Goal: Task Accomplishment & Management: Complete application form

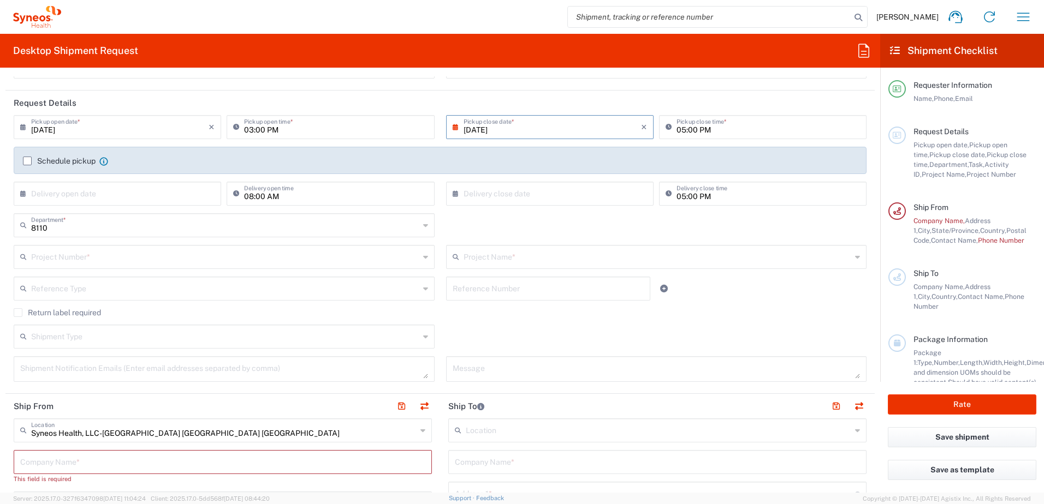
scroll to position [109, 0]
drag, startPoint x: 731, startPoint y: 128, endPoint x: 700, endPoint y: 129, distance: 31.1
click at [731, 128] on input "05:00 PM" at bounding box center [767, 126] width 183 height 19
click at [700, 129] on input "05:00 PM" at bounding box center [767, 126] width 183 height 19
click at [579, 103] on header "Request Details" at bounding box center [439, 103] width 869 height 25
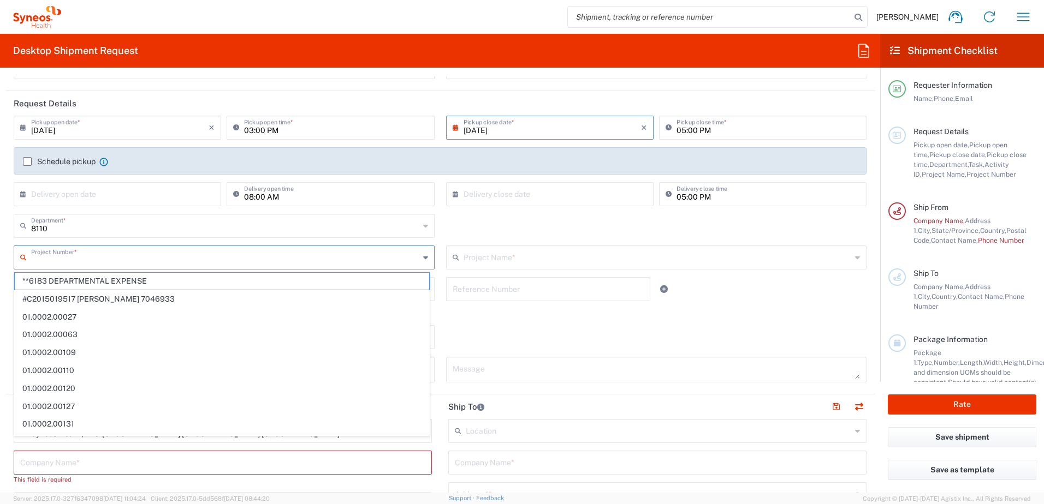
click at [184, 252] on input "text" at bounding box center [225, 256] width 388 height 19
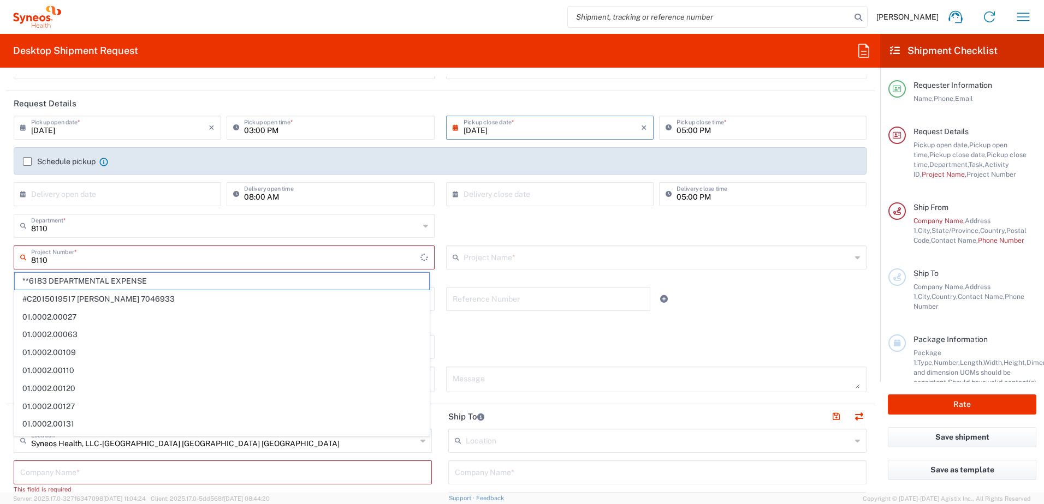
type input "8110"
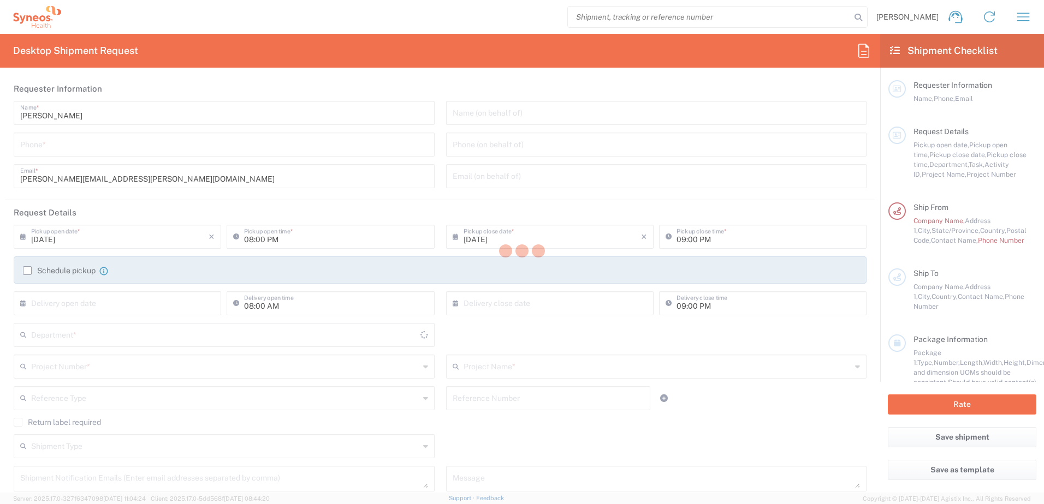
type input "Syneos Health, LLC-[GEOGRAPHIC_DATA] [GEOGRAPHIC_DATA] [GEOGRAPHIC_DATA]"
type input "[US_STATE]"
type input "[GEOGRAPHIC_DATA]"
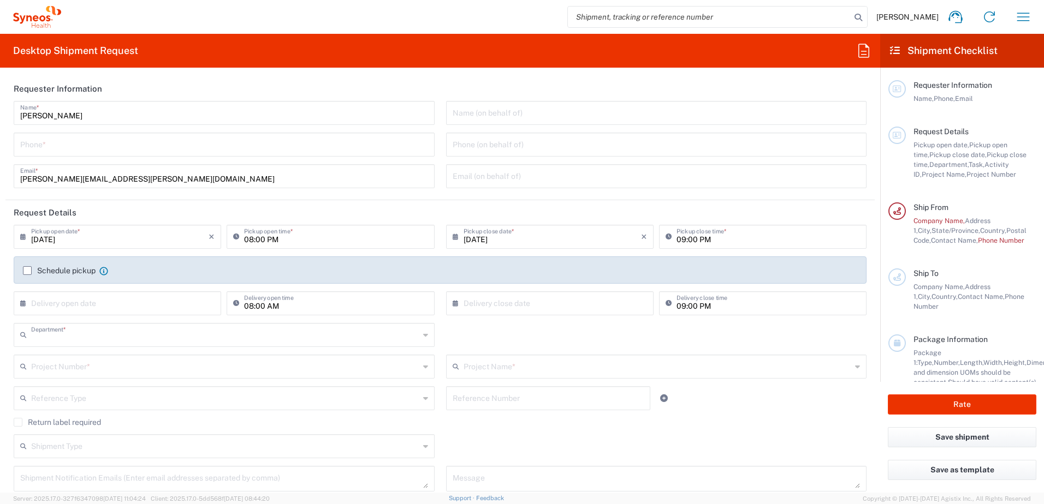
type input "8110"
drag, startPoint x: 91, startPoint y: 241, endPoint x: 101, endPoint y: 241, distance: 10.4
click at [91, 241] on input "[DATE]" at bounding box center [119, 236] width 177 height 19
click at [154, 351] on span "29" at bounding box center [150, 350] width 16 height 15
type input "[DATE]"
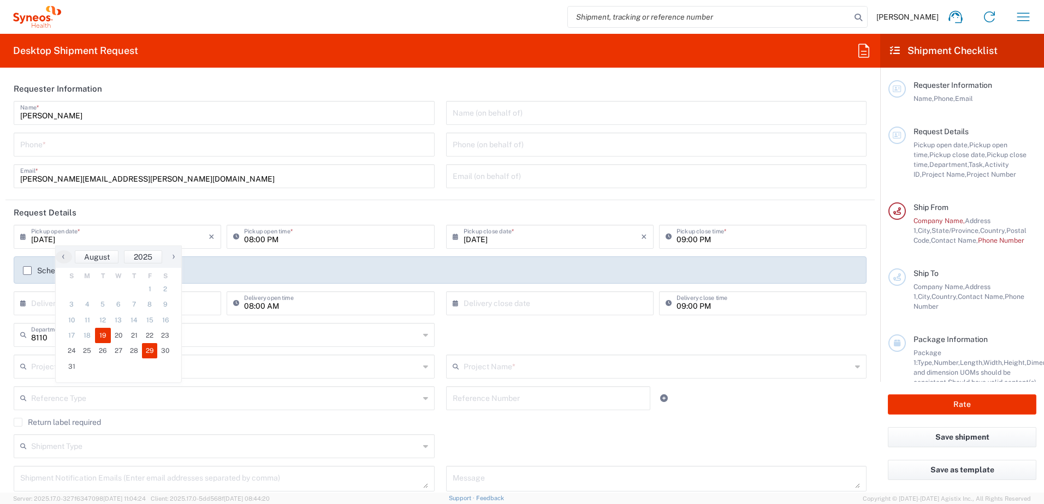
type input "[DATE]"
drag, startPoint x: 264, startPoint y: 239, endPoint x: 272, endPoint y: 241, distance: 8.4
click at [264, 239] on input "08:00 PM" at bounding box center [335, 236] width 183 height 19
click at [269, 240] on input "08:00 PM" at bounding box center [335, 236] width 183 height 19
click at [249, 240] on input "08:00 PM" at bounding box center [335, 236] width 183 height 19
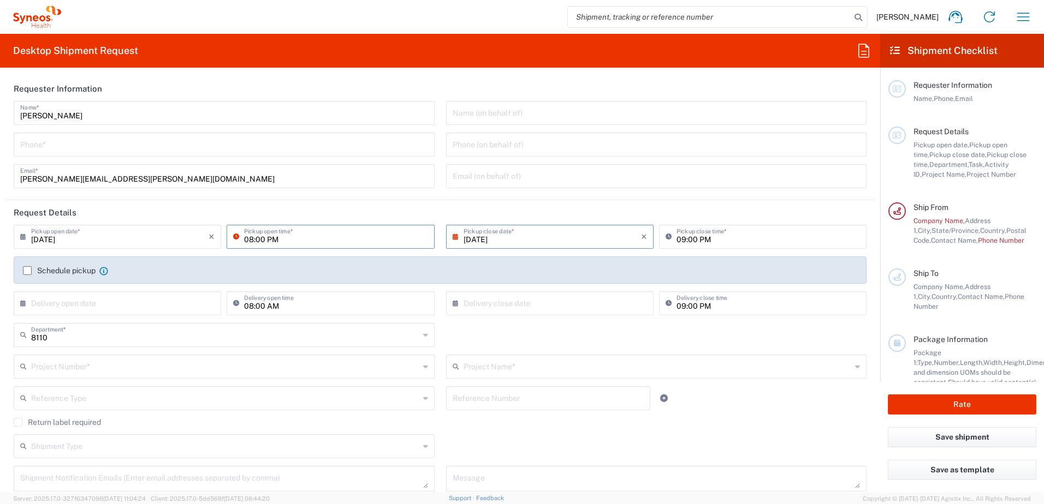
click at [251, 240] on input "08:00 PM" at bounding box center [335, 236] width 183 height 19
type input "03:00 PM"
click at [578, 239] on input "[DATE]" at bounding box center [552, 236] width 177 height 19
click at [598, 256] on span "›" at bounding box center [601, 256] width 16 height 13
click at [526, 290] on span "2" at bounding box center [531, 289] width 16 height 15
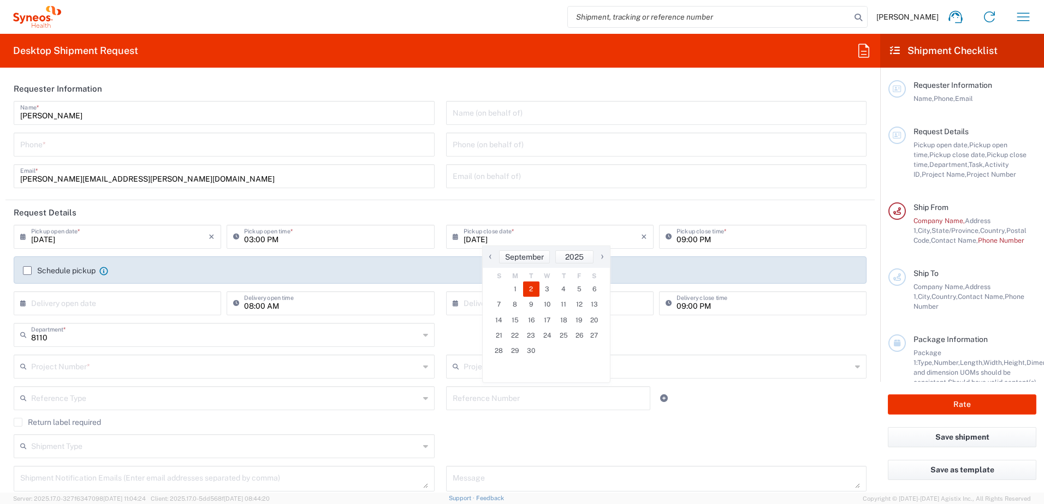
type input "[DATE]"
click at [497, 241] on input "[DATE]" at bounding box center [552, 236] width 177 height 19
click at [515, 241] on input "[DATE]" at bounding box center [552, 236] width 177 height 19
click at [530, 240] on input "[DATE]" at bounding box center [552, 236] width 177 height 19
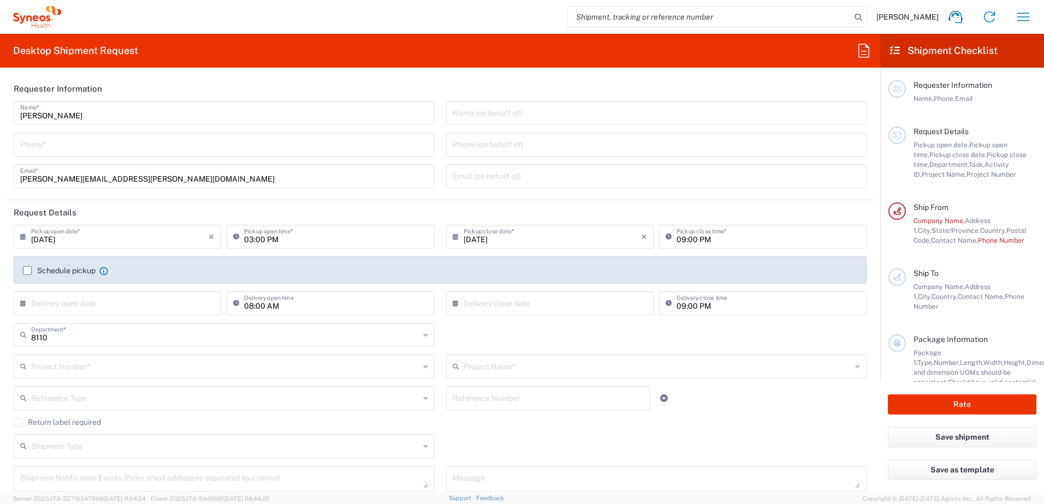
click at [480, 241] on input "[DATE]" at bounding box center [552, 236] width 177 height 19
click at [469, 237] on input "[DATE]" at bounding box center [552, 236] width 177 height 19
click at [459, 235] on icon at bounding box center [458, 236] width 11 height 17
click at [521, 240] on input "[DATE]" at bounding box center [552, 236] width 177 height 19
click at [530, 259] on span "September" at bounding box center [524, 257] width 39 height 9
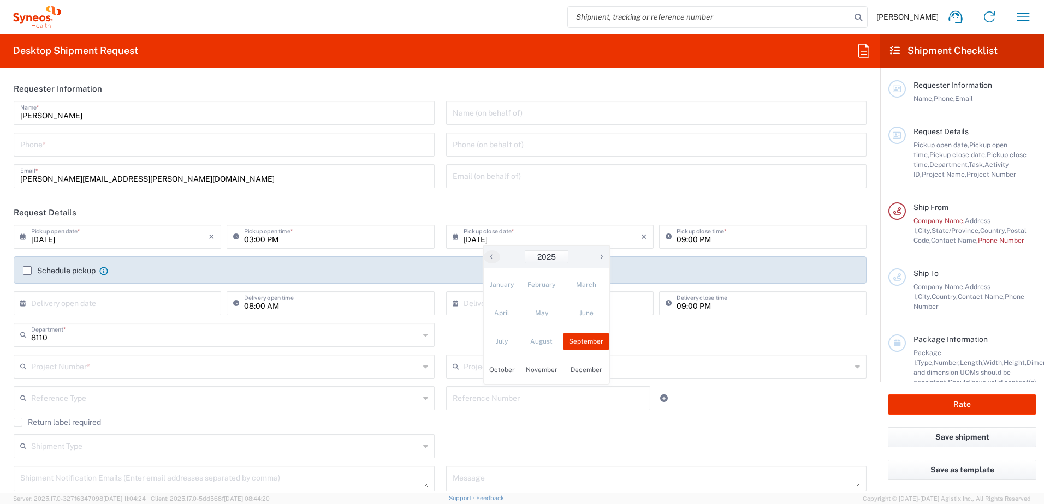
click at [547, 342] on span "August" at bounding box center [541, 342] width 43 height 16
click at [542, 230] on input "[DATE]" at bounding box center [552, 236] width 177 height 19
click at [156, 235] on input "[DATE]" at bounding box center [119, 236] width 177 height 19
click at [94, 240] on input "[DATE]" at bounding box center [119, 236] width 177 height 19
click at [79, 233] on input "[DATE]" at bounding box center [119, 236] width 177 height 19
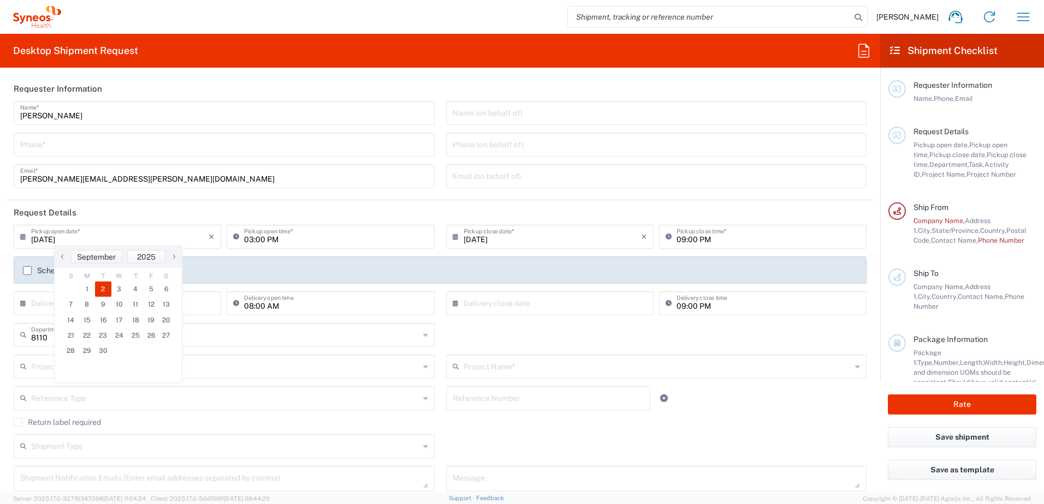
click at [50, 235] on input "[DATE]" at bounding box center [119, 236] width 177 height 19
click at [70, 239] on input "[DATE]" at bounding box center [119, 236] width 177 height 19
click at [62, 262] on span "‹" at bounding box center [62, 256] width 16 height 13
click at [148, 350] on span "29" at bounding box center [150, 350] width 16 height 15
type input "[DATE]"
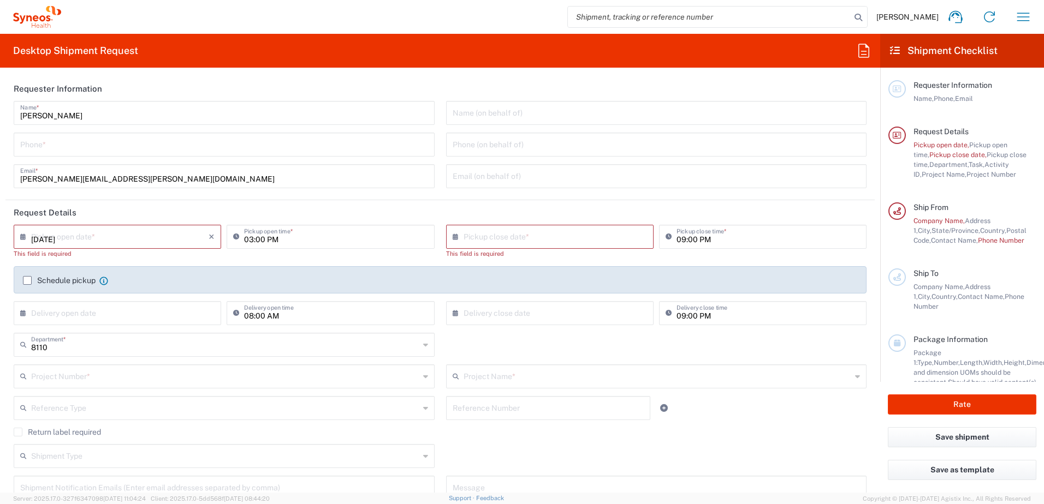
type input "[DATE]"
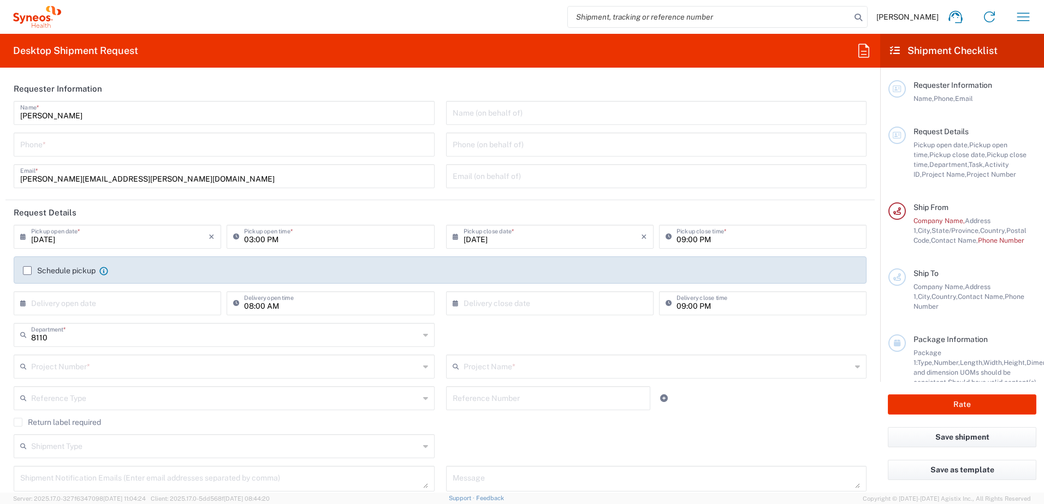
click at [689, 239] on input "09:00 PM" at bounding box center [767, 236] width 183 height 19
click at [686, 241] on input "09:00 PM" at bounding box center [767, 236] width 183 height 19
click at [678, 240] on input "09:00 PM" at bounding box center [767, 236] width 183 height 19
type input "05:00 PM"
click at [601, 207] on header "Request Details" at bounding box center [439, 212] width 869 height 25
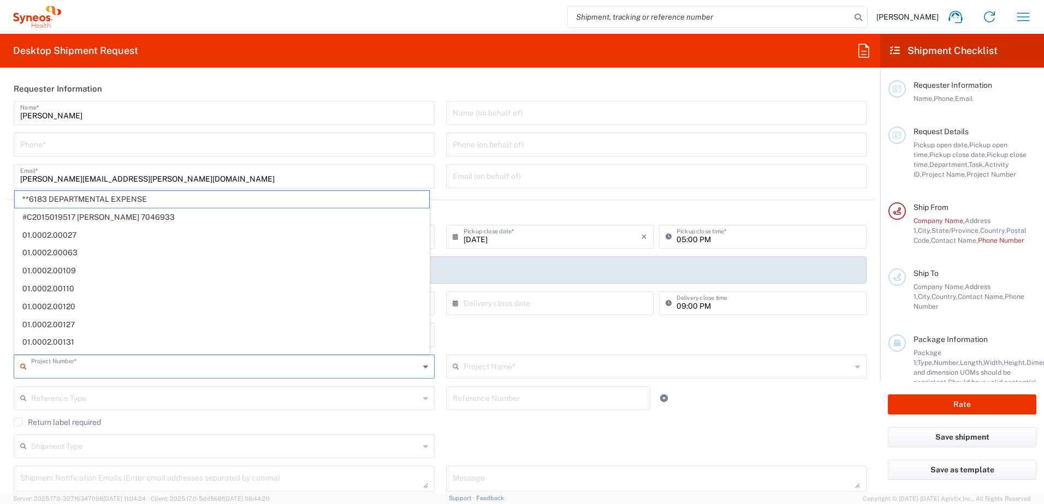
click at [111, 369] on input "text" at bounding box center [225, 366] width 388 height 19
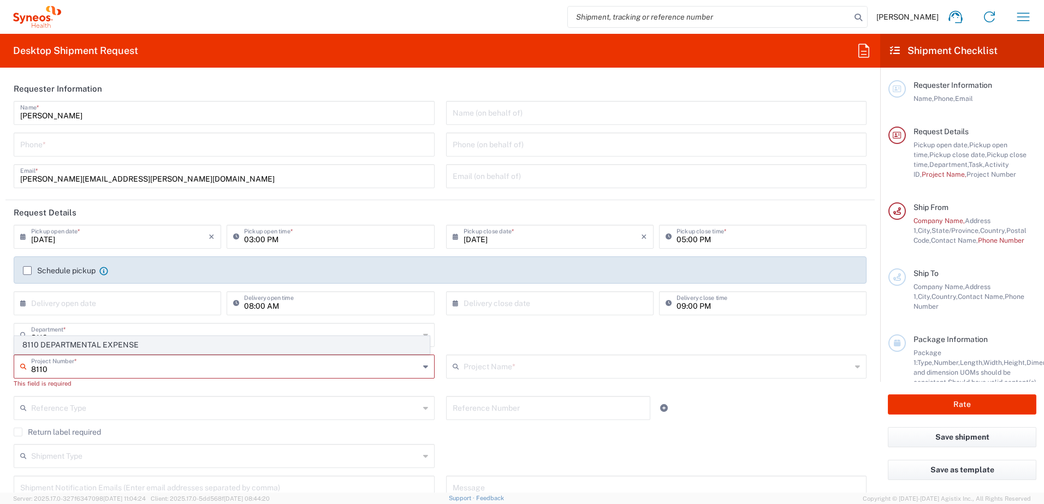
click at [124, 345] on span "8110 DEPARTMENTAL EXPENSE" at bounding box center [222, 345] width 414 height 17
type input "8110 DEPARTMENTAL EXPENSE"
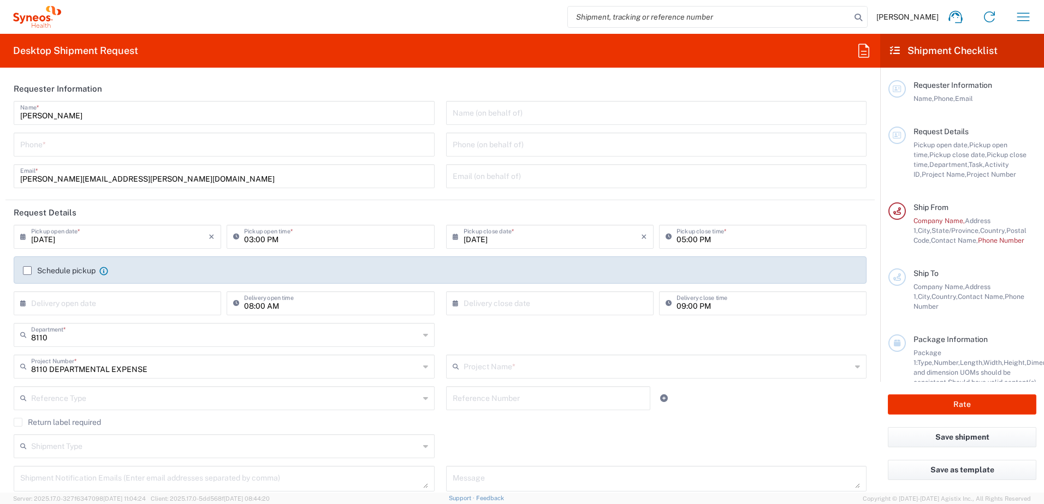
type input "8110 DEPARTMENTAL EXPENSE"
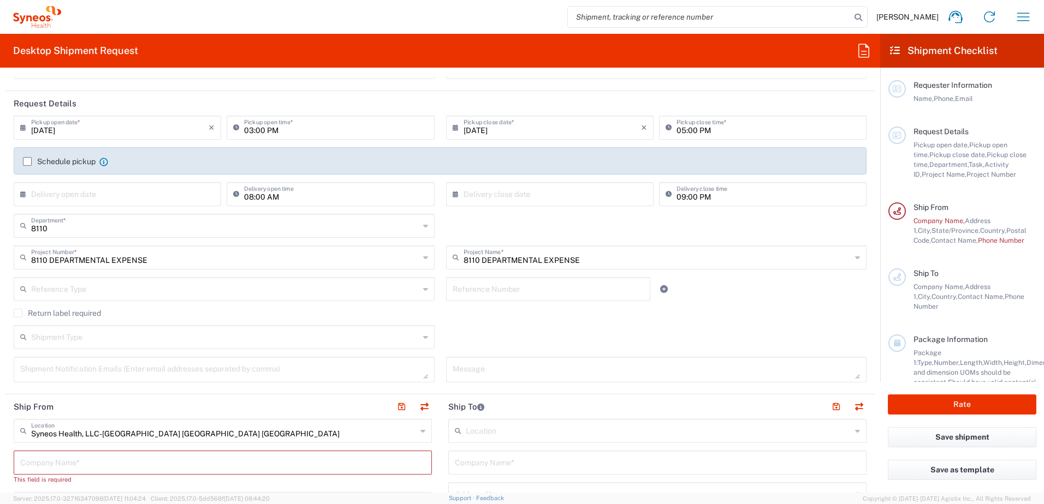
scroll to position [55, 0]
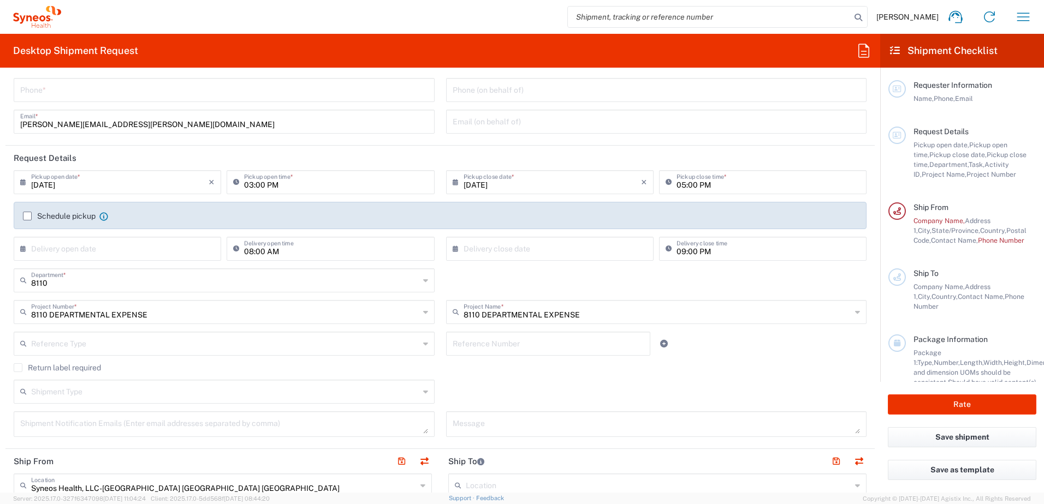
drag, startPoint x: 75, startPoint y: 371, endPoint x: 22, endPoint y: 369, distance: 53.0
click at [75, 371] on label "Return label required" at bounding box center [57, 368] width 87 height 9
click at [18, 368] on input "Return label required" at bounding box center [18, 368] width 0 height 0
click at [22, 369] on label "Return label required" at bounding box center [57, 368] width 87 height 9
click at [18, 368] on input "Return label required" at bounding box center [18, 368] width 0 height 0
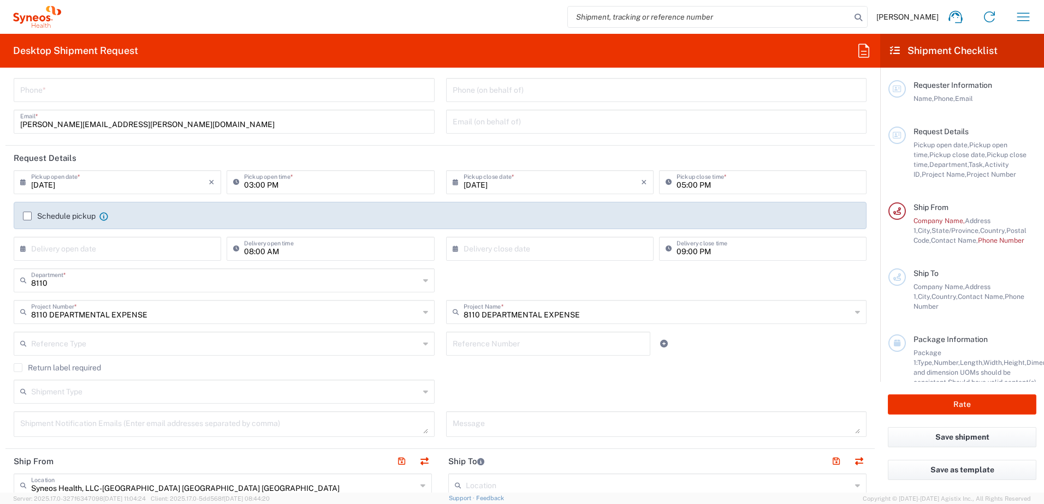
click at [19, 367] on label "Return label required" at bounding box center [57, 368] width 87 height 9
click at [18, 368] on input "Return label required" at bounding box center [18, 368] width 0 height 0
click at [19, 368] on label "Return label required" at bounding box center [57, 368] width 87 height 9
click at [18, 368] on input "Return label required" at bounding box center [18, 368] width 0 height 0
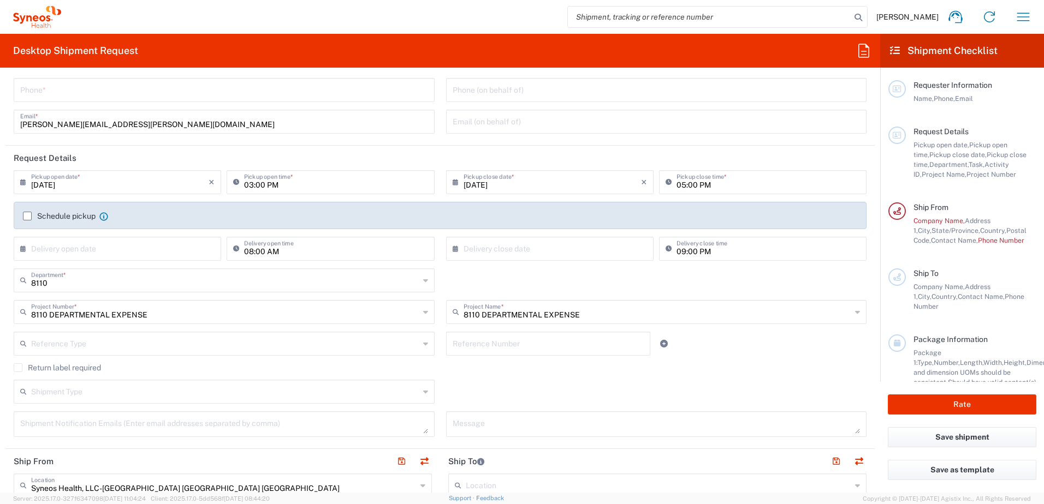
click at [930, 161] on span "Department," at bounding box center [948, 165] width 39 height 8
click at [922, 136] on div "Request Details Pickup open date, Pickup open time, Pickup close date, Pickup c…" at bounding box center [971, 153] width 130 height 53
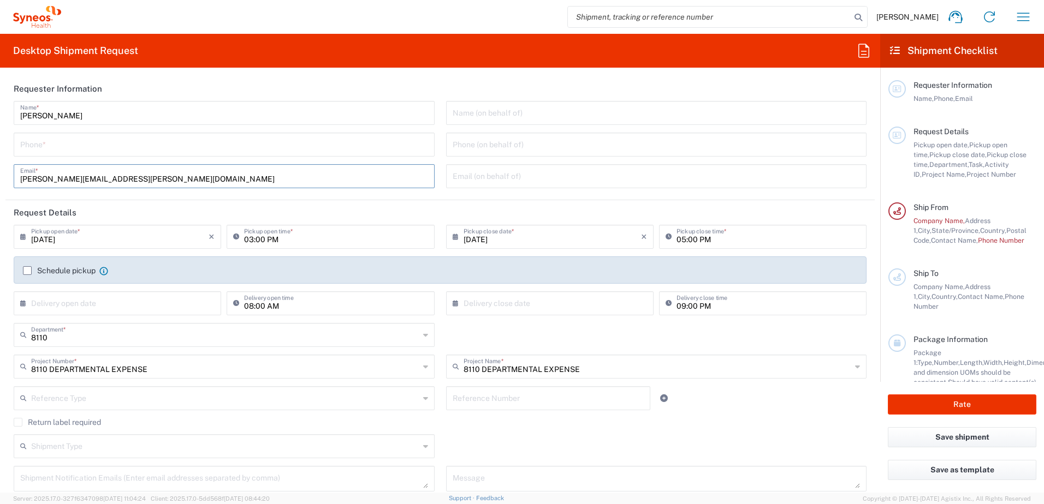
drag, startPoint x: 200, startPoint y: 174, endPoint x: 213, endPoint y: 329, distance: 156.1
click at [200, 174] on input "[PERSON_NAME][EMAIL_ADDRESS][PERSON_NAME][DOMAIN_NAME]" at bounding box center [224, 175] width 408 height 19
click at [151, 338] on input "8110" at bounding box center [225, 334] width 388 height 19
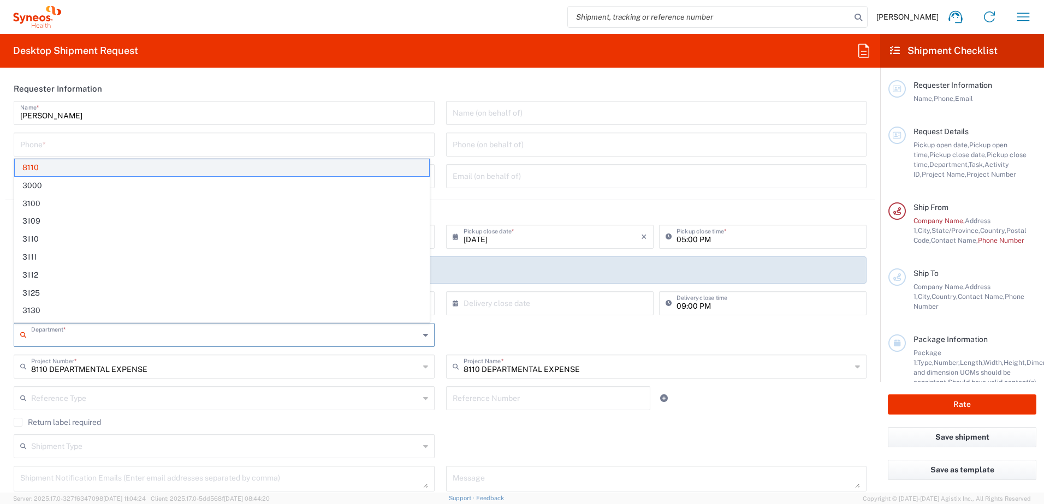
click at [115, 163] on span "8110" at bounding box center [222, 167] width 414 height 17
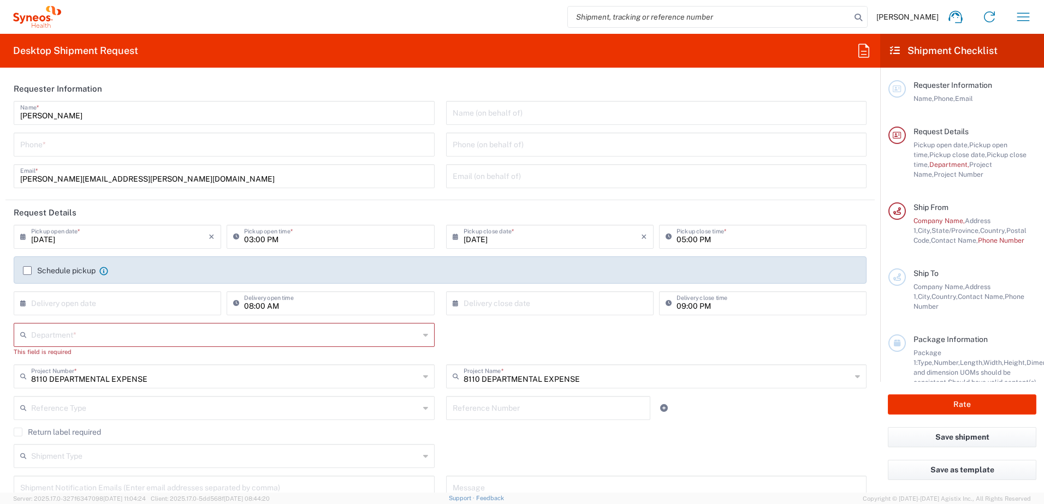
click at [102, 338] on input "text" at bounding box center [225, 334] width 388 height 19
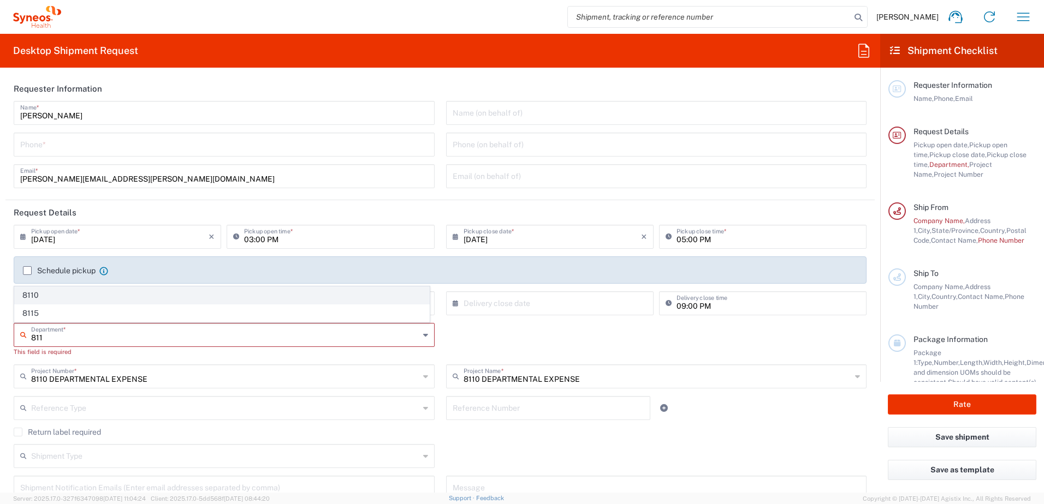
click at [44, 290] on span "8110" at bounding box center [222, 295] width 414 height 17
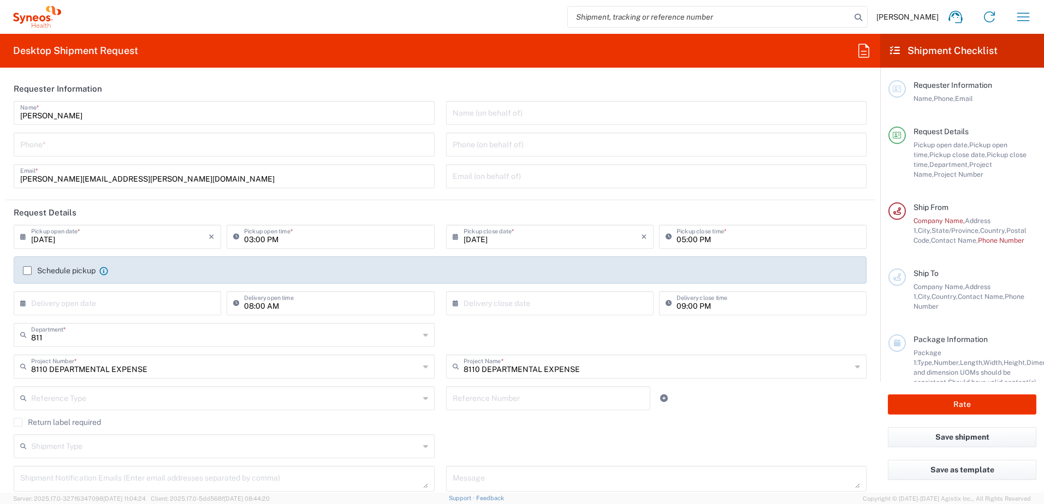
type input "8110"
click at [17, 424] on label "Return label required" at bounding box center [57, 422] width 87 height 9
click at [18, 423] on input "Return label required" at bounding box center [18, 423] width 0 height 0
click at [20, 423] on label "Return label required" at bounding box center [57, 422] width 87 height 9
click at [18, 423] on input "Return label required" at bounding box center [18, 423] width 0 height 0
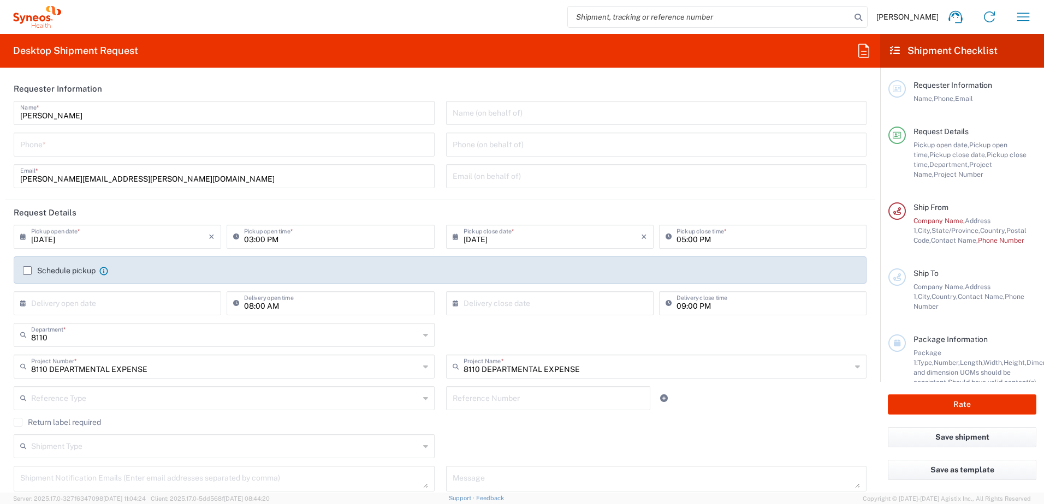
click at [20, 423] on label "Return label required" at bounding box center [57, 422] width 87 height 9
click at [18, 423] on input "Return label required" at bounding box center [18, 423] width 0 height 0
click at [19, 423] on label "Return label required" at bounding box center [57, 422] width 87 height 9
click at [18, 423] on input "Return label required" at bounding box center [18, 423] width 0 height 0
click at [60, 404] on input "text" at bounding box center [225, 397] width 388 height 19
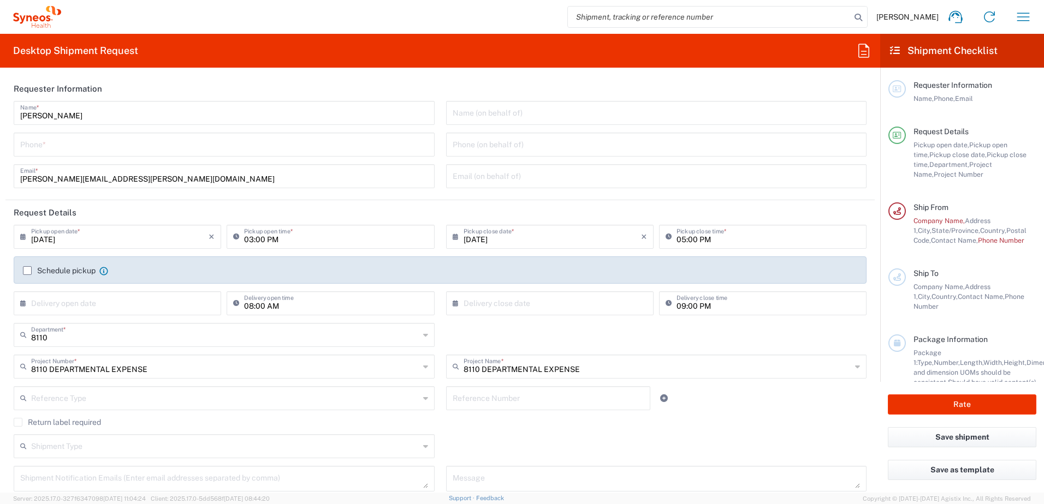
click at [81, 397] on input "text" at bounding box center [225, 397] width 388 height 19
click at [0, 0] on span "Account Type" at bounding box center [0, 0] width 0 height 0
click at [14, 423] on label "Return label required" at bounding box center [57, 422] width 87 height 9
click at [18, 423] on input "Return label required" at bounding box center [18, 423] width 0 height 0
type input "Account Type"
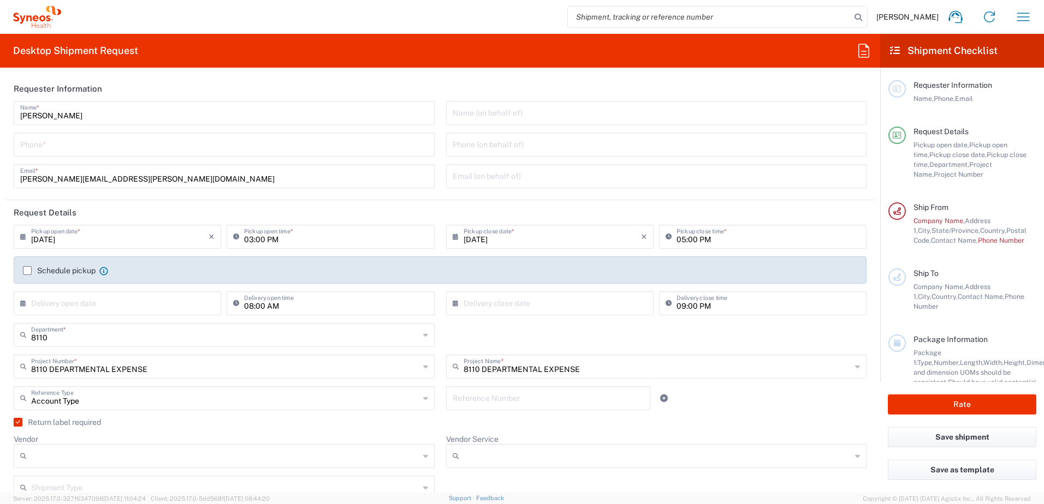
drag, startPoint x: 90, startPoint y: 143, endPoint x: 106, endPoint y: 149, distance: 17.4
click at [90, 143] on input "tel" at bounding box center [224, 143] width 408 height 19
type input "6305701134"
drag, startPoint x: 296, startPoint y: 204, endPoint x: 250, endPoint y: 203, distance: 47.0
click at [296, 204] on header "Request Details" at bounding box center [439, 212] width 869 height 25
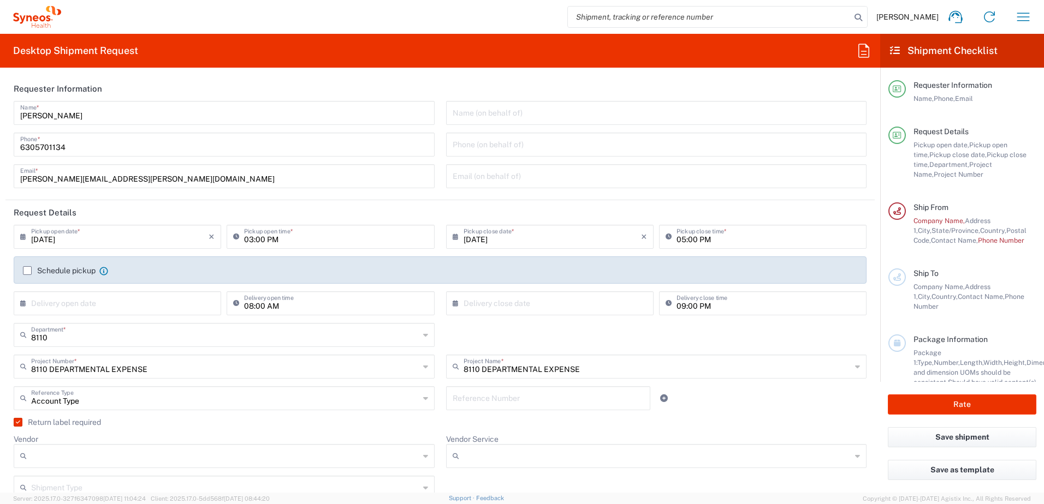
click at [25, 271] on label "Schedule pickup" at bounding box center [59, 270] width 73 height 9
click at [27, 271] on input "Schedule pickup" at bounding box center [27, 271] width 0 height 0
click at [27, 271] on label "Schedule pickup" at bounding box center [59, 270] width 73 height 9
click at [27, 271] on input "Schedule pickup" at bounding box center [27, 271] width 0 height 0
click at [106, 271] on icon at bounding box center [103, 271] width 9 height 9
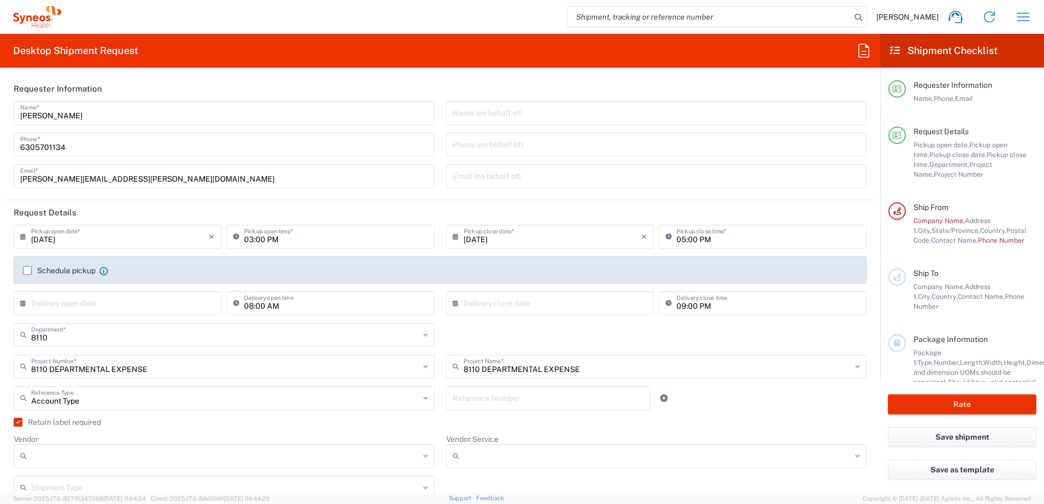
click at [939, 222] on span "Company Name," at bounding box center [938, 221] width 51 height 8
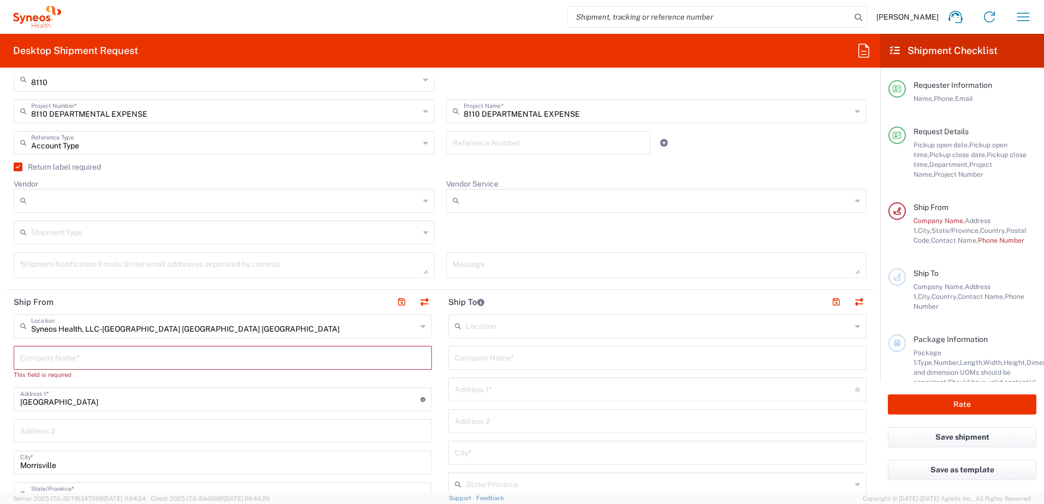
scroll to position [273, 0]
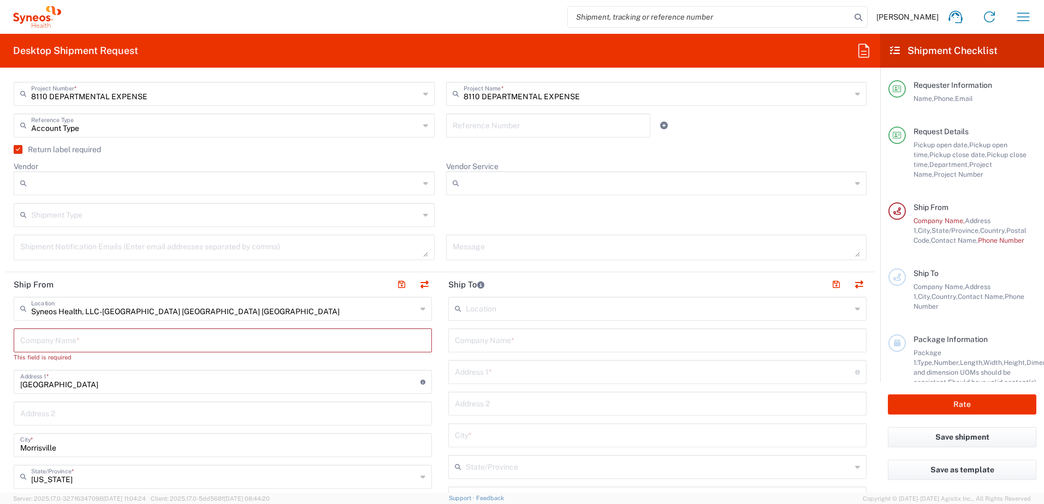
click at [97, 188] on input "Vendor" at bounding box center [225, 183] width 388 height 17
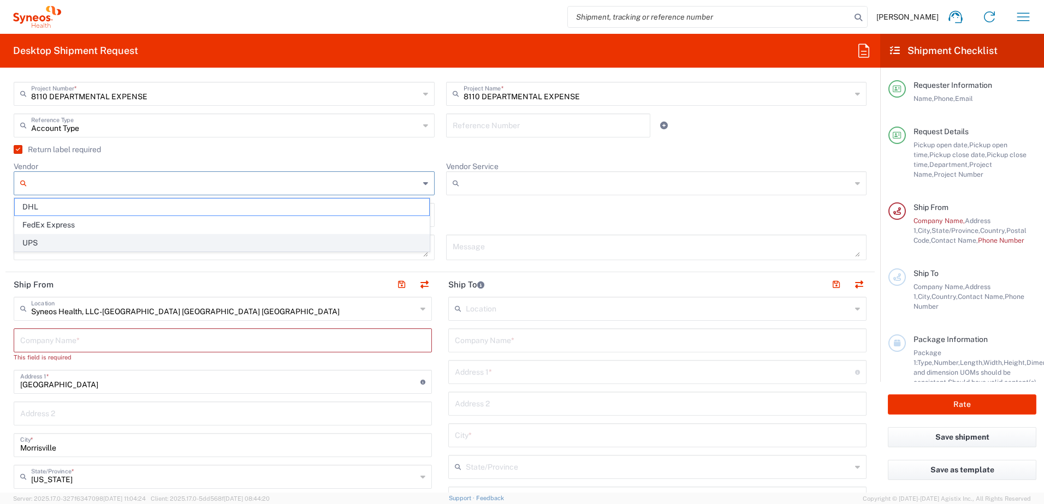
click at [61, 239] on span "UPS" at bounding box center [222, 243] width 414 height 17
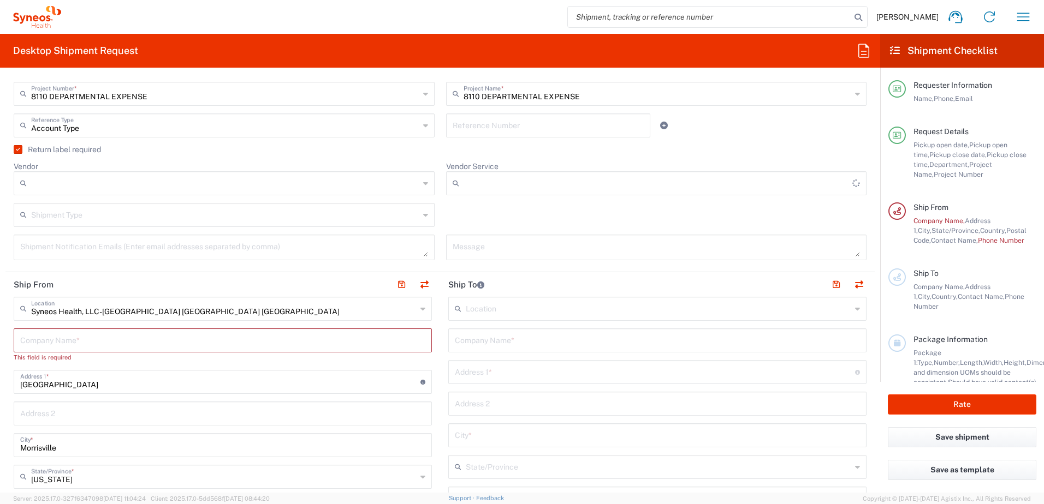
type input "UPS"
click at [538, 185] on input "Vendor Service" at bounding box center [658, 183] width 388 height 17
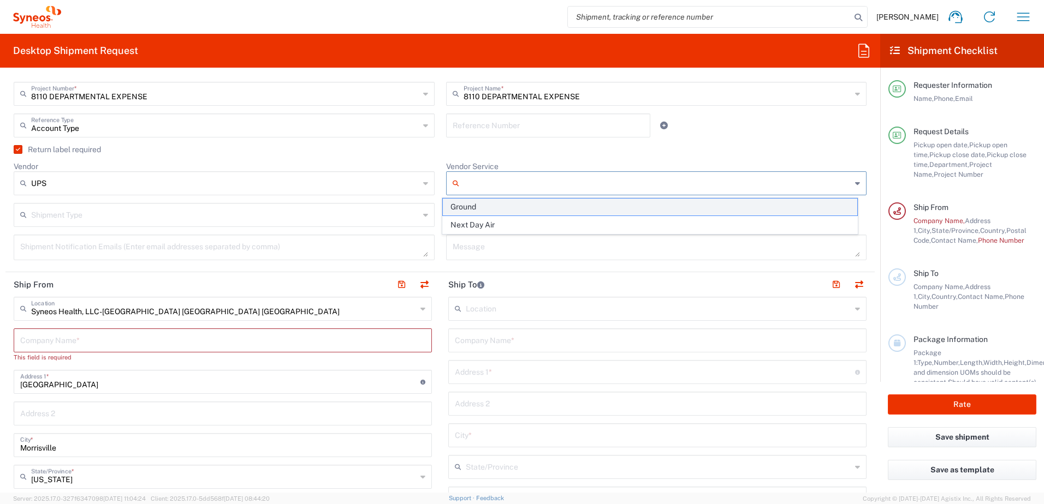
click at [487, 205] on span "Ground" at bounding box center [650, 207] width 414 height 17
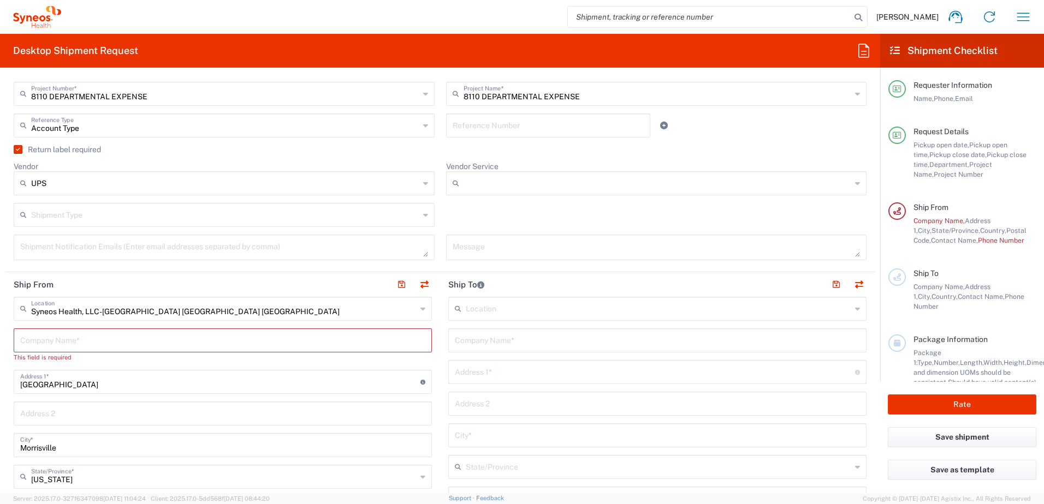
type input "Ground"
click at [115, 219] on input "text" at bounding box center [225, 214] width 388 height 19
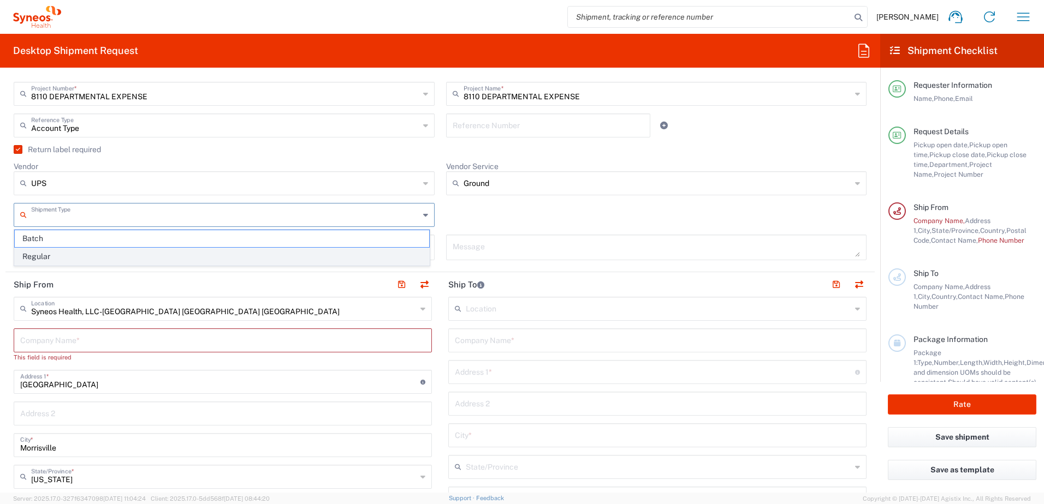
click at [81, 256] on span "Regular" at bounding box center [222, 256] width 414 height 17
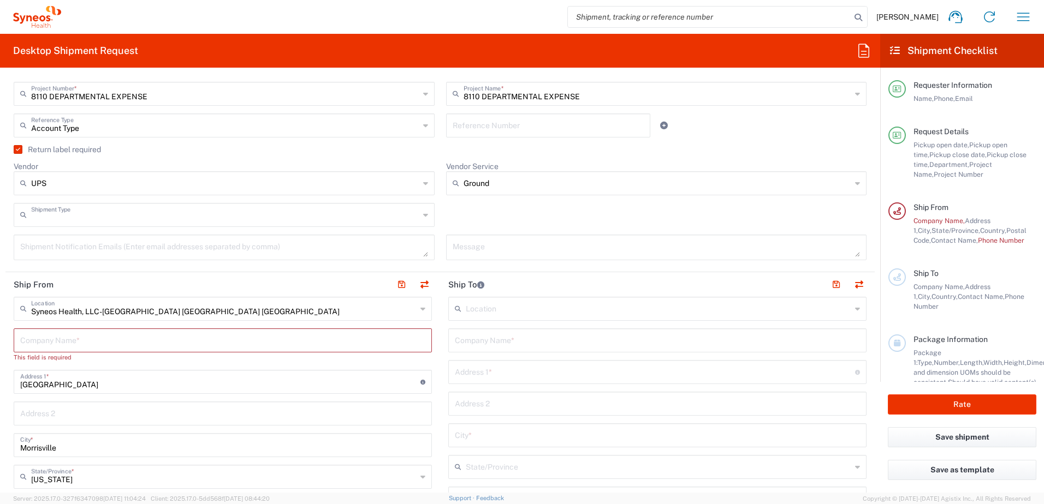
type input "Regular"
click at [139, 251] on textarea at bounding box center [224, 247] width 408 height 19
click at [489, 251] on textarea at bounding box center [657, 247] width 408 height 19
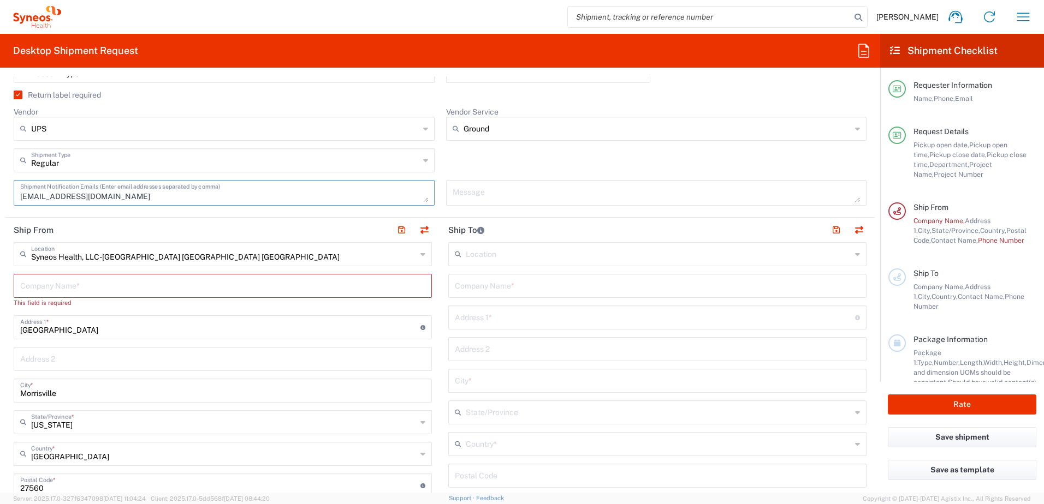
click at [183, 186] on textarea "[EMAIL_ADDRESS][DOMAIN_NAME]" at bounding box center [224, 192] width 408 height 19
drag, startPoint x: 5, startPoint y: 189, endPoint x: 19, endPoint y: 197, distance: 15.6
click at [4, 191] on form "Requester Information [PERSON_NAME] Name * [PHONE_NUMBER] Phone * [PERSON_NAME]…" at bounding box center [440, 284] width 880 height 417
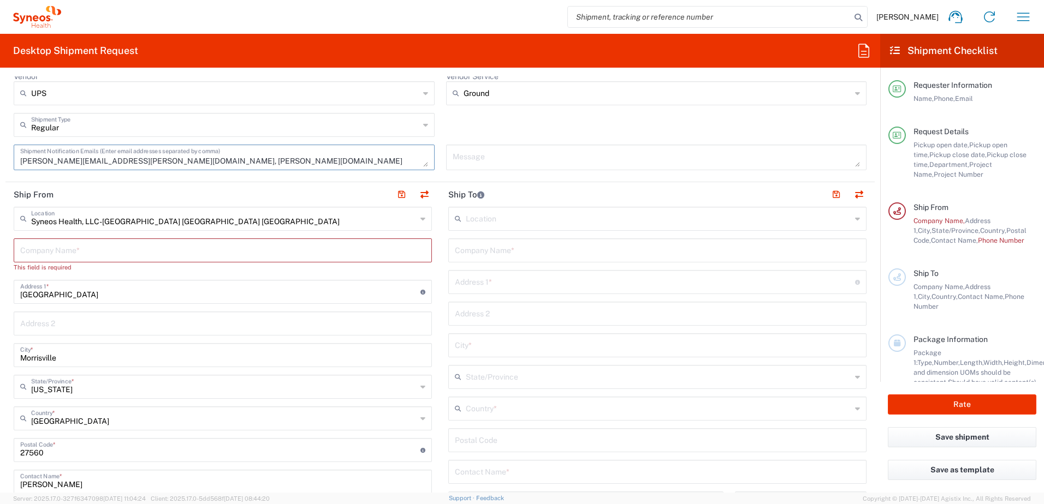
scroll to position [382, 0]
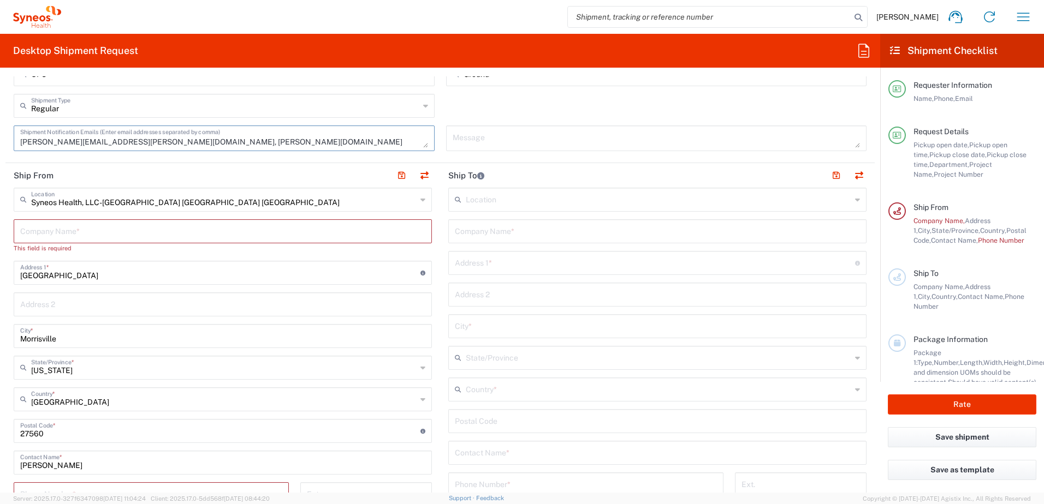
type textarea "[PERSON_NAME][EMAIL_ADDRESS][PERSON_NAME][DOMAIN_NAME], [PERSON_NAME][DOMAIN_NA…"
click at [148, 204] on input "Syneos Health, LLC-[GEOGRAPHIC_DATA] [GEOGRAPHIC_DATA] [GEOGRAPHIC_DATA]" at bounding box center [223, 198] width 385 height 19
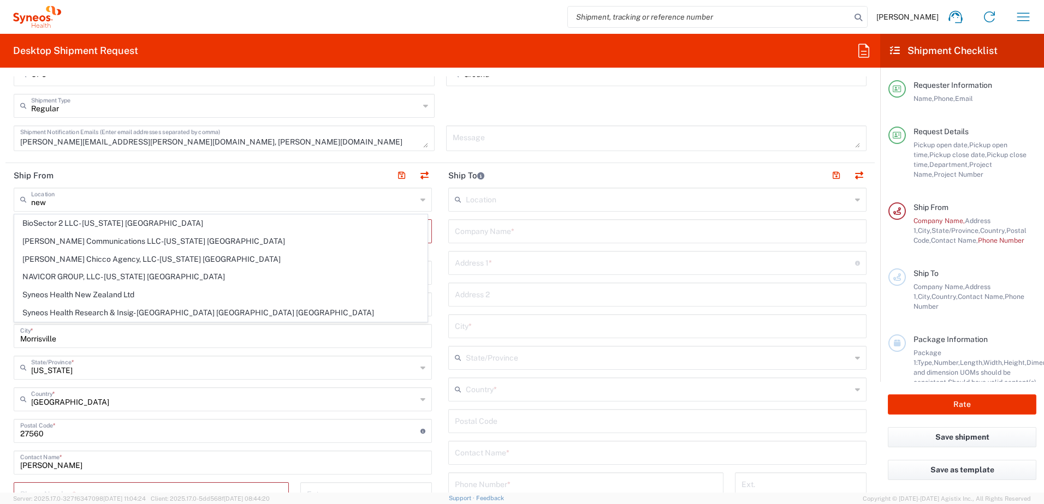
click at [354, 183] on header "Ship From" at bounding box center [222, 175] width 435 height 25
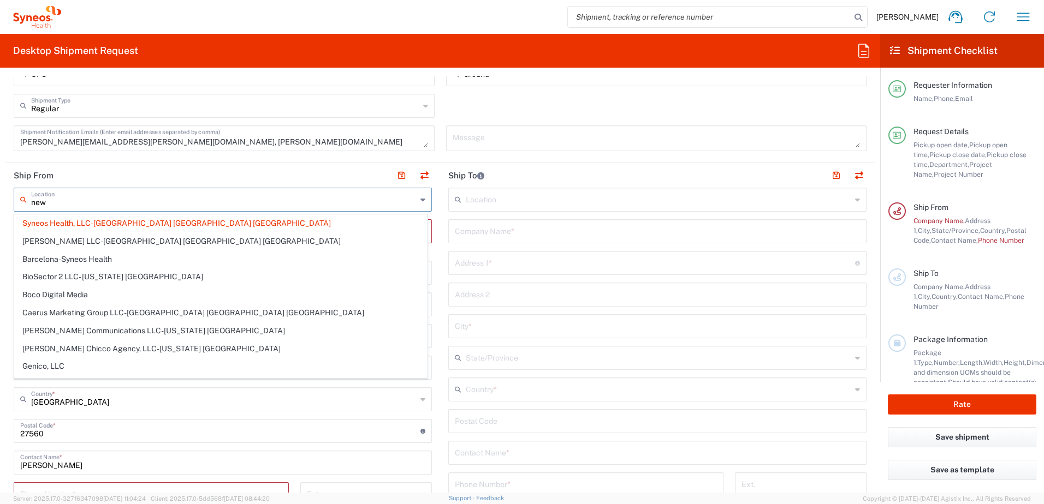
type input "Syneos Health, LLC-[GEOGRAPHIC_DATA] [GEOGRAPHIC_DATA] [GEOGRAPHIC_DATA]"
click at [25, 204] on div "Syneos Health, LLC-[GEOGRAPHIC_DATA] [GEOGRAPHIC_DATA] [GEOGRAPHIC_DATA] Locati…" at bounding box center [223, 200] width 418 height 24
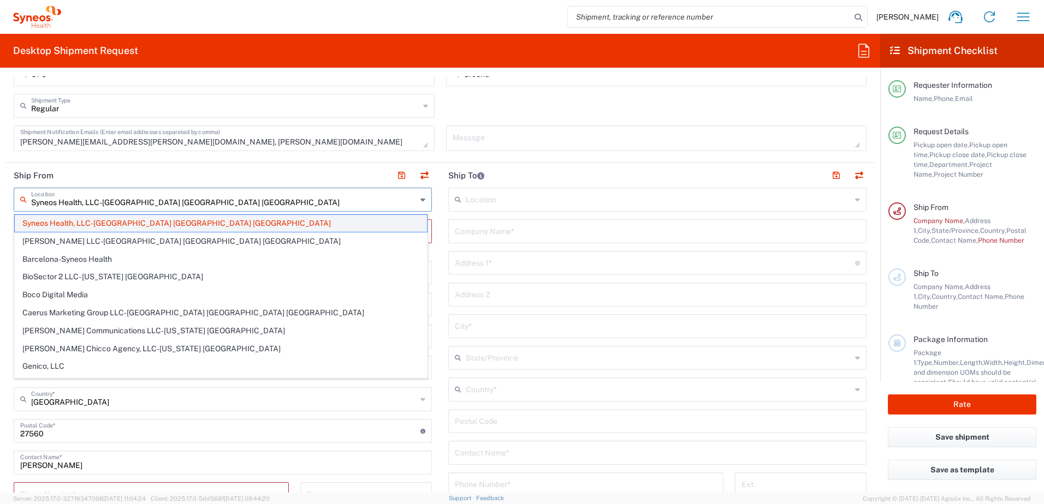
click at [177, 219] on span "Syneos Health, LLC-[GEOGRAPHIC_DATA] [GEOGRAPHIC_DATA] [GEOGRAPHIC_DATA]" at bounding box center [221, 223] width 412 height 17
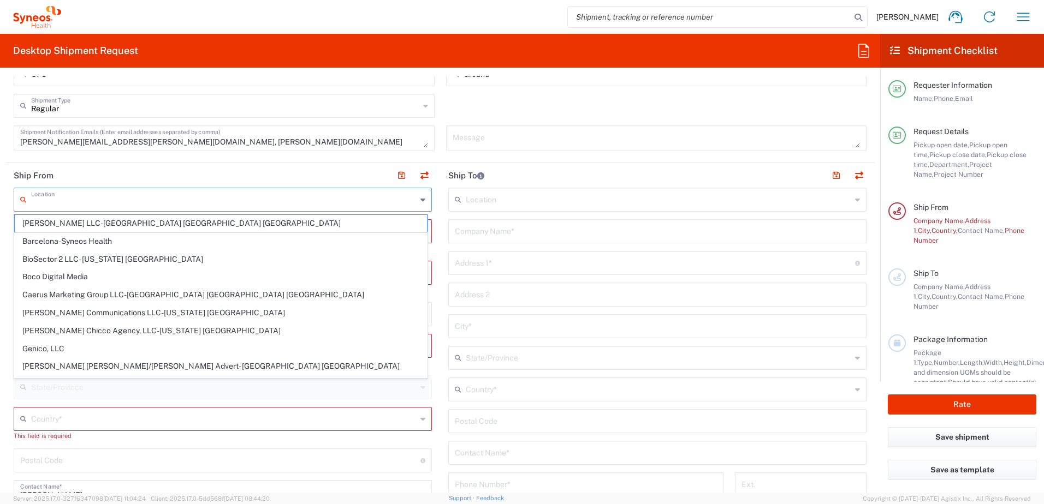
click at [234, 206] on input "text" at bounding box center [223, 198] width 385 height 19
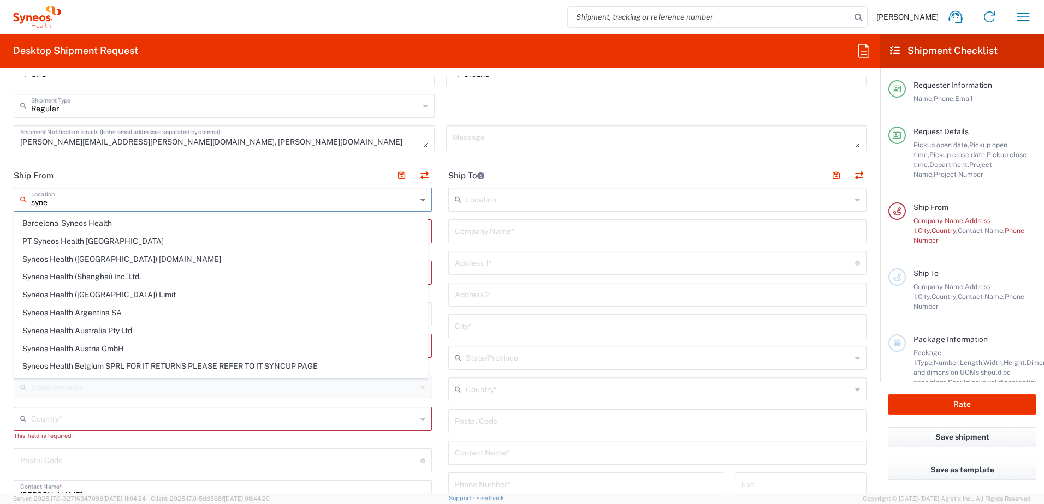
type input "syne"
click at [227, 173] on header "Ship From" at bounding box center [222, 175] width 435 height 25
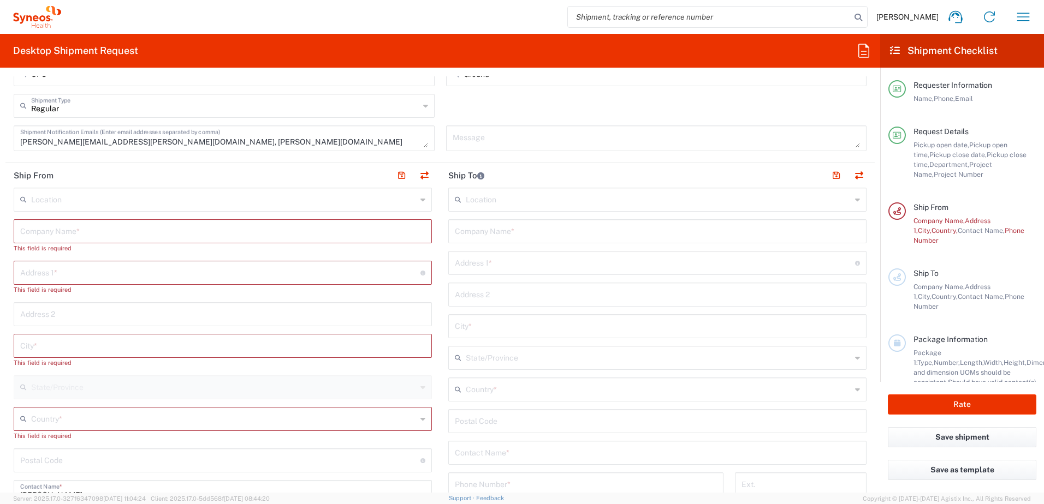
click at [363, 324] on div "Address 2" at bounding box center [223, 314] width 418 height 24
click at [174, 181] on header "Ship From" at bounding box center [222, 175] width 435 height 25
click at [156, 199] on input "text" at bounding box center [223, 198] width 385 height 19
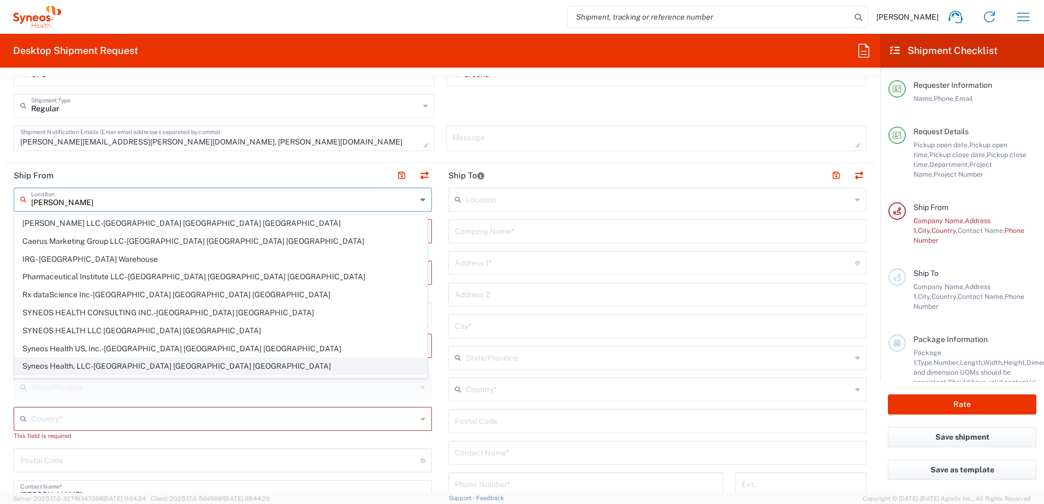
scroll to position [15, 0]
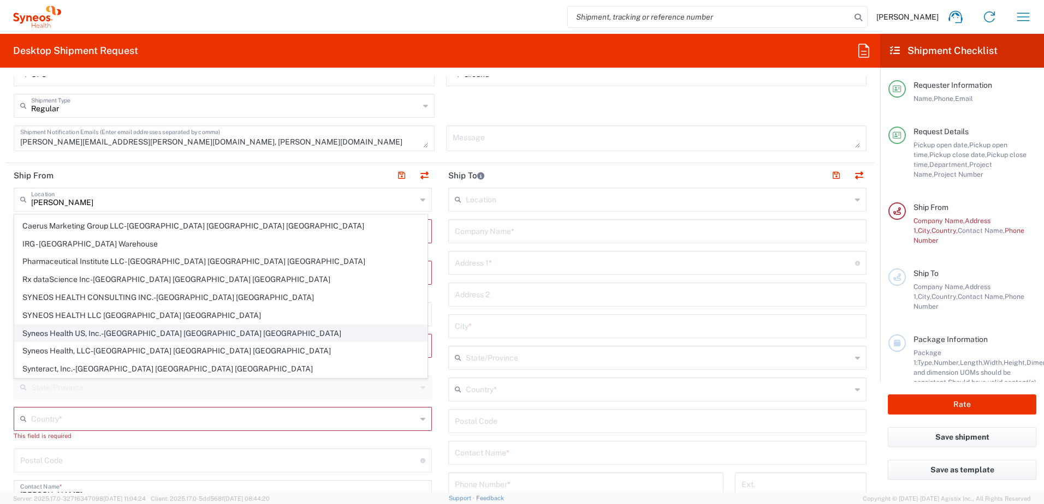
click at [166, 334] on span "Syneos Health US, Inc.-[GEOGRAPHIC_DATA] [GEOGRAPHIC_DATA] [GEOGRAPHIC_DATA]" at bounding box center [221, 333] width 412 height 17
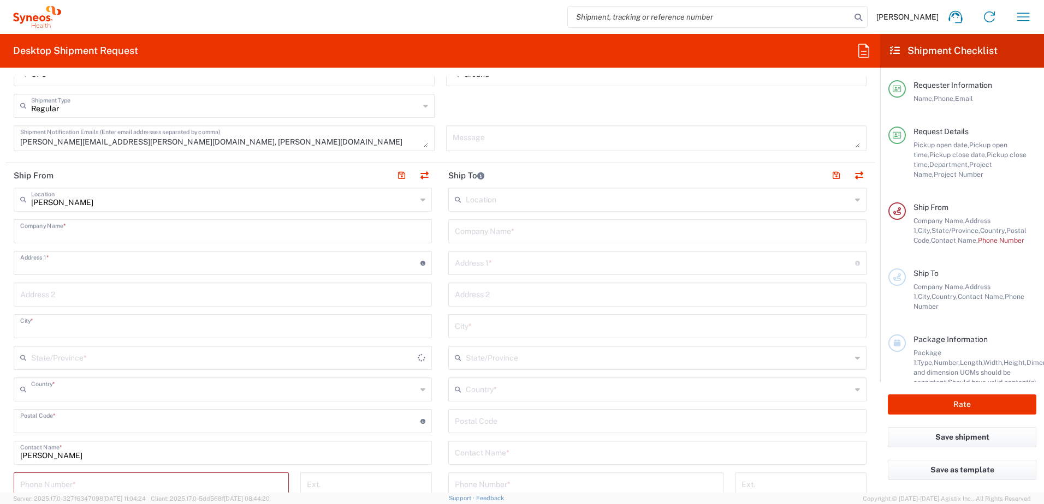
type input "Syneos Health US, Inc.-[GEOGRAPHIC_DATA] [GEOGRAPHIC_DATA] [GEOGRAPHIC_DATA]"
type input "Syneos Health US, Inc."
type input "1030 Sync St"
type input "Morrisville"
type input "[GEOGRAPHIC_DATA]"
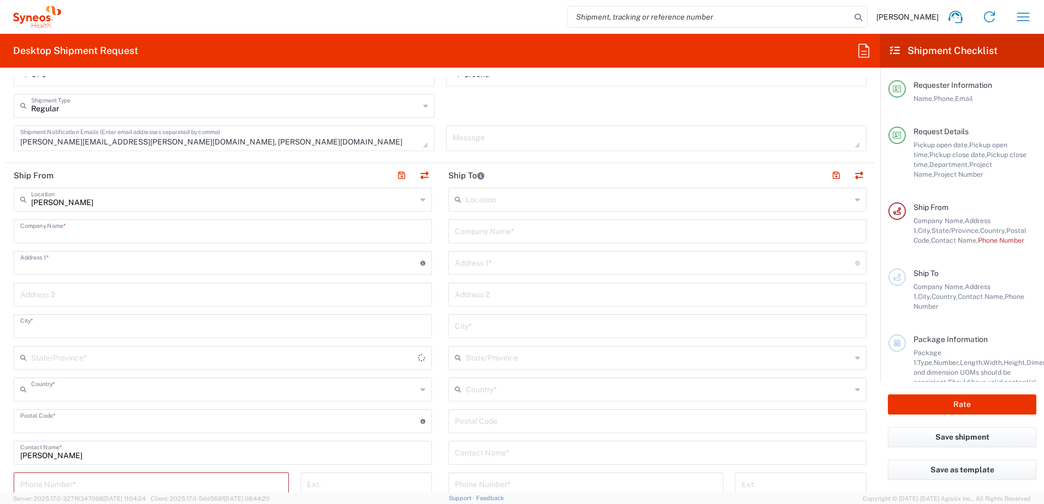
type input "27560"
type input "[US_STATE]"
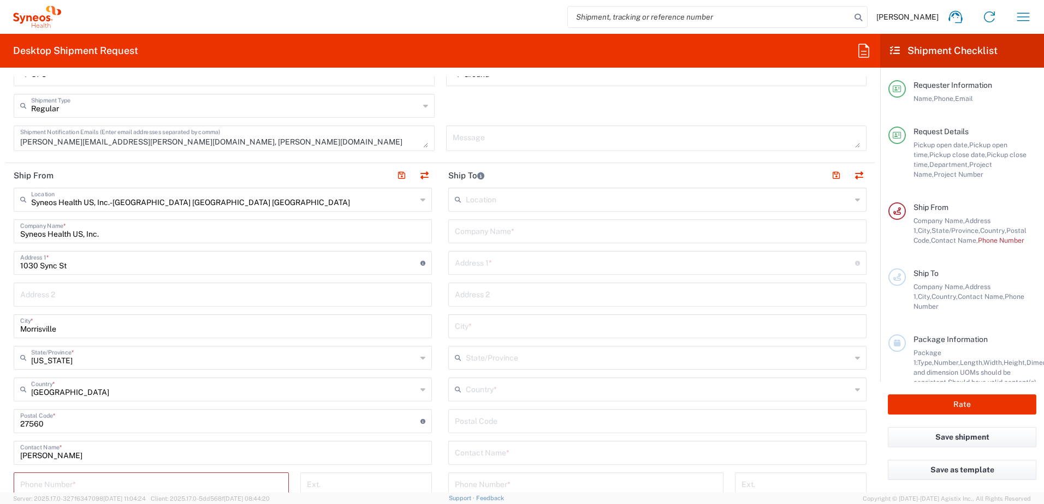
drag, startPoint x: 477, startPoint y: 205, endPoint x: 491, endPoint y: 204, distance: 14.8
click at [477, 205] on input "text" at bounding box center [658, 198] width 385 height 19
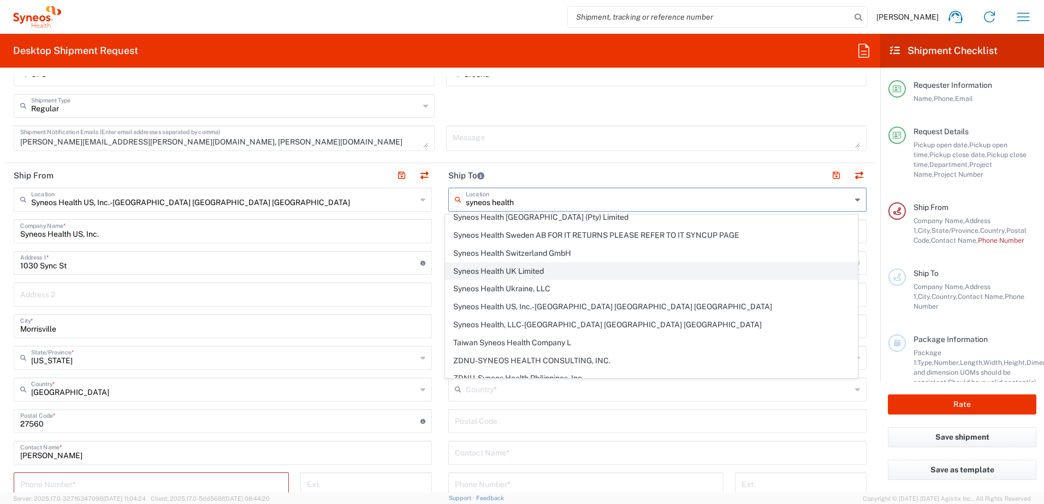
scroll to position [1322, 0]
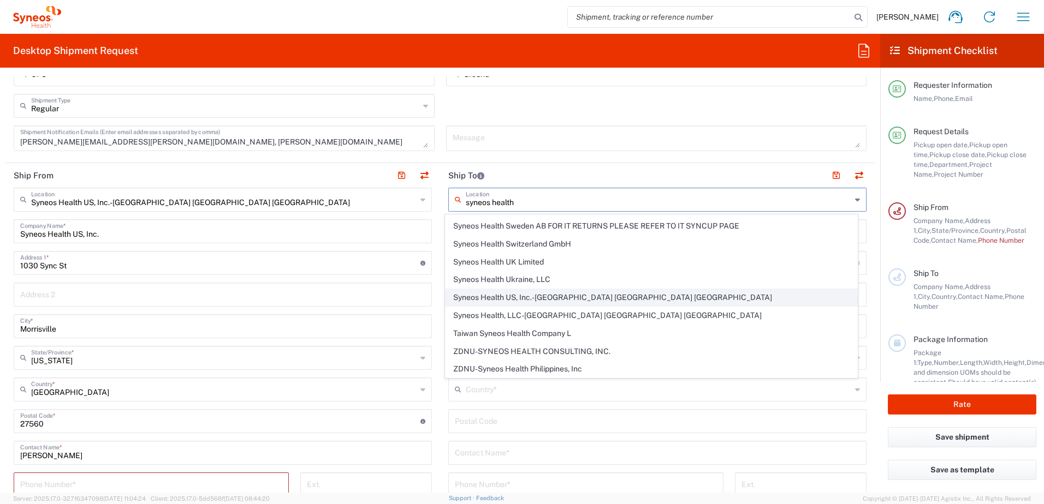
click at [546, 300] on span "Syneos Health US, Inc.-[GEOGRAPHIC_DATA] [GEOGRAPHIC_DATA] [GEOGRAPHIC_DATA]" at bounding box center [652, 297] width 412 height 17
type input "Syneos Health US, Inc.-[GEOGRAPHIC_DATA] [GEOGRAPHIC_DATA] [GEOGRAPHIC_DATA]"
type input "Syneos Health US, Inc."
type input "1030 Sync St"
type input "Morrisville"
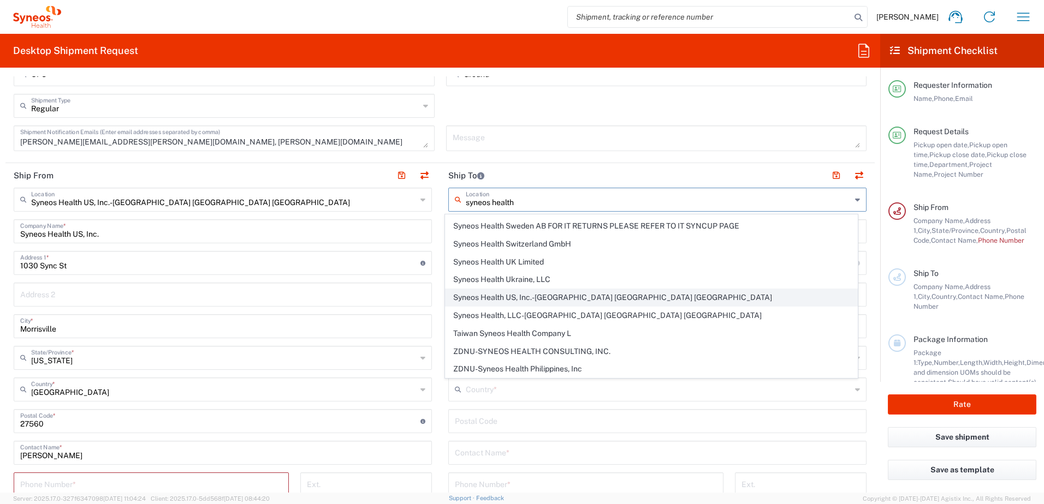
type input "[GEOGRAPHIC_DATA]"
type input "27560"
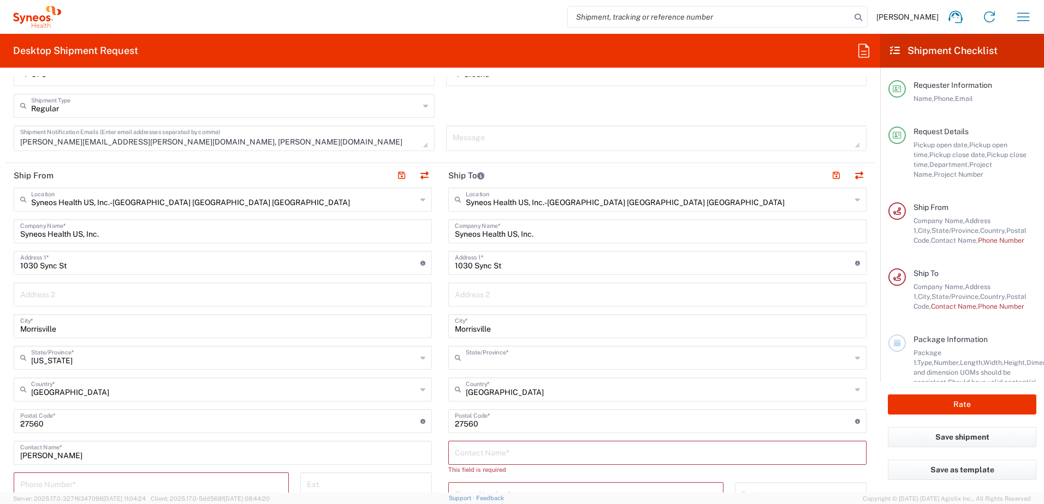
type input "[US_STATE]"
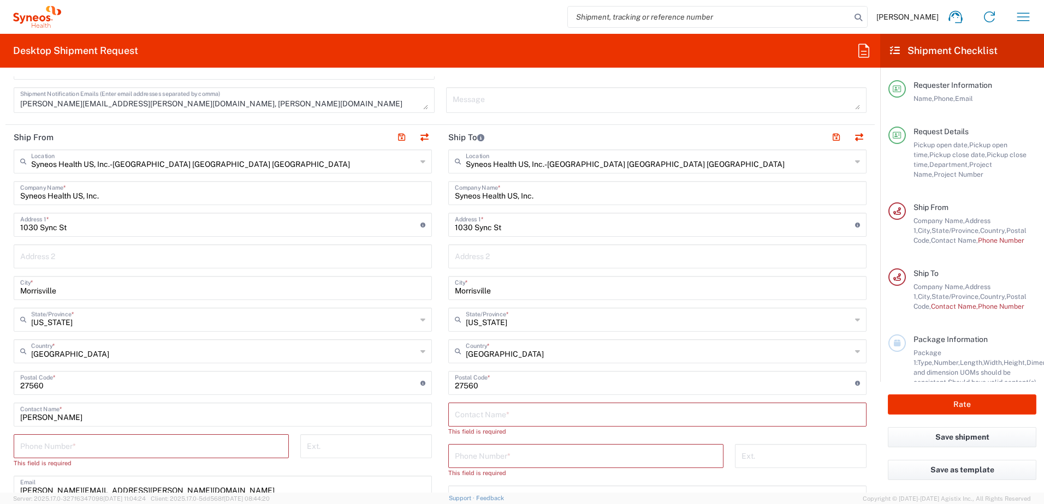
scroll to position [437, 0]
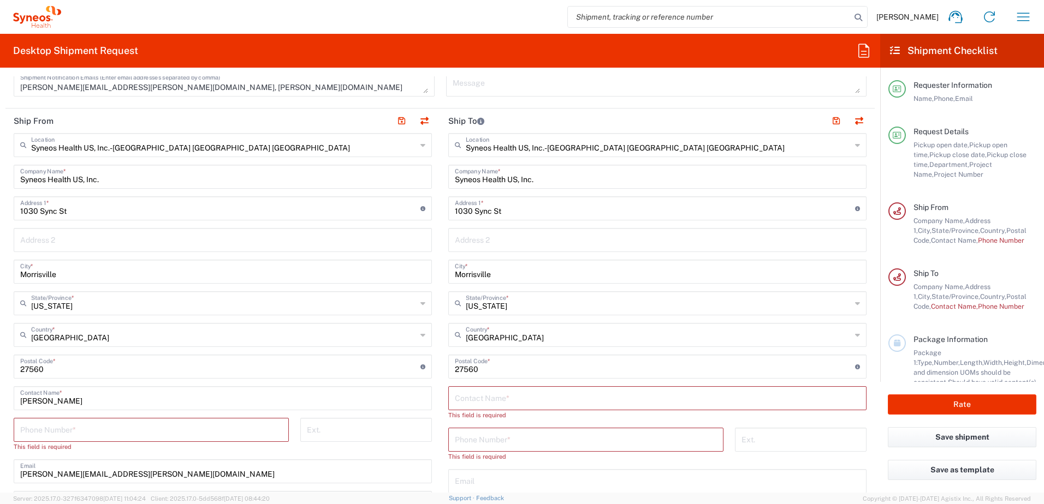
click at [170, 426] on input "tel" at bounding box center [151, 429] width 262 height 19
type input "6305701134"
type input "[PERSON_NAME][EMAIL_ADDRESS][PERSON_NAME][DOMAIN_NAME]"
type input "6305701134"
type input "[PERSON_NAME][EMAIL_ADDRESS][PERSON_NAME][DOMAIN_NAME]"
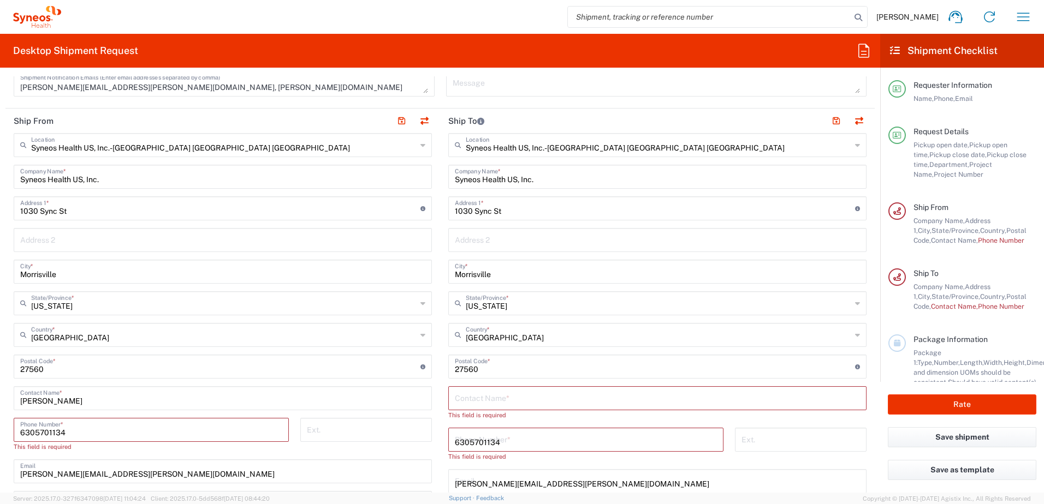
type input "[PERSON_NAME]"
click at [435, 414] on main "Syneos Health US, Inc.-[GEOGRAPHIC_DATA] [GEOGRAPHIC_DATA] [GEOGRAPHIC_DATA] Lo…" at bounding box center [222, 367] width 435 height 468
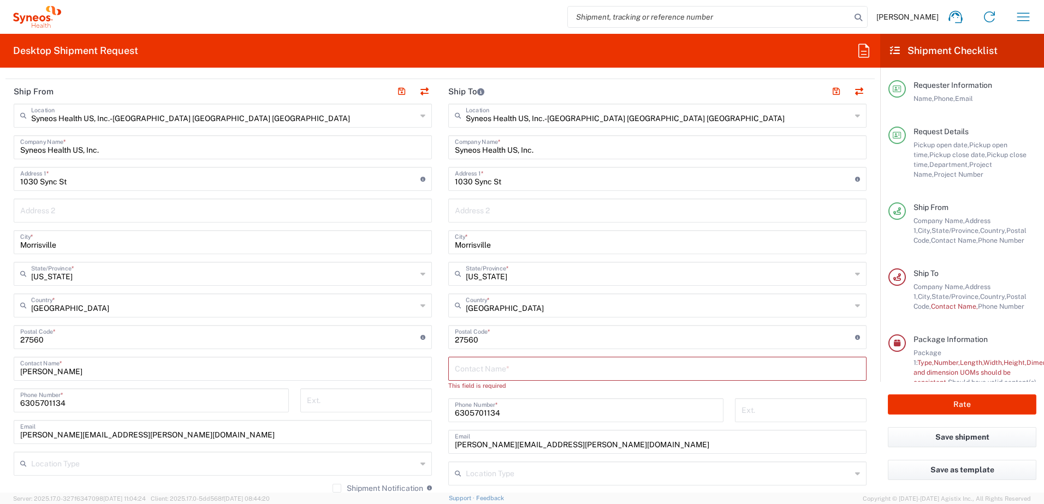
scroll to position [491, 0]
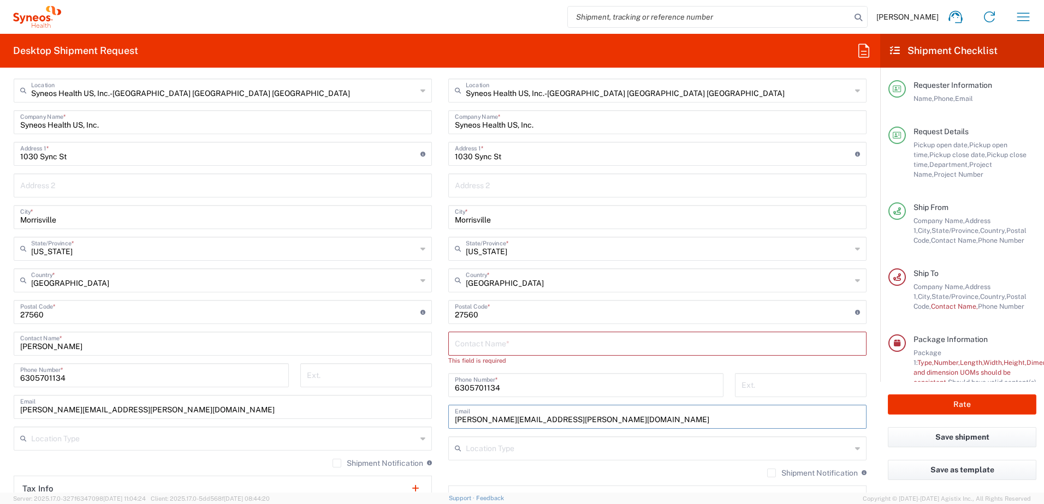
drag, startPoint x: 604, startPoint y: 419, endPoint x: 436, endPoint y: 424, distance: 168.2
click at [432, 421] on div "Ship From Syneos Health US, Inc.-[GEOGRAPHIC_DATA] [GEOGRAPHIC_DATA] [GEOGRAPHI…" at bounding box center [439, 302] width 869 height 497
drag, startPoint x: 513, startPoint y: 387, endPoint x: 435, endPoint y: 382, distance: 78.2
click at [435, 382] on div "Ship From Syneos Health US, Inc.-[GEOGRAPHIC_DATA] [GEOGRAPHIC_DATA] [GEOGRAPHI…" at bounding box center [439, 302] width 869 height 497
type input "9198769300"
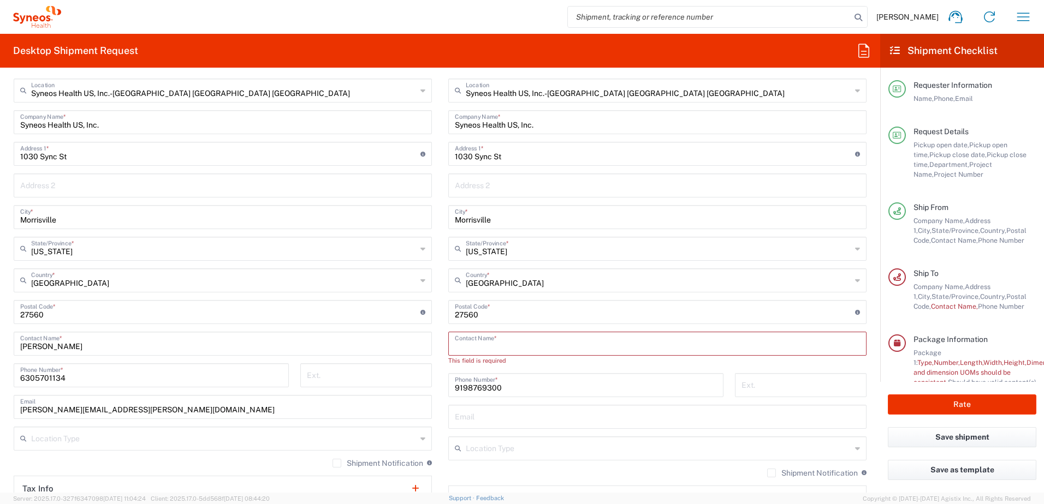
click at [486, 348] on input "text" at bounding box center [657, 343] width 405 height 19
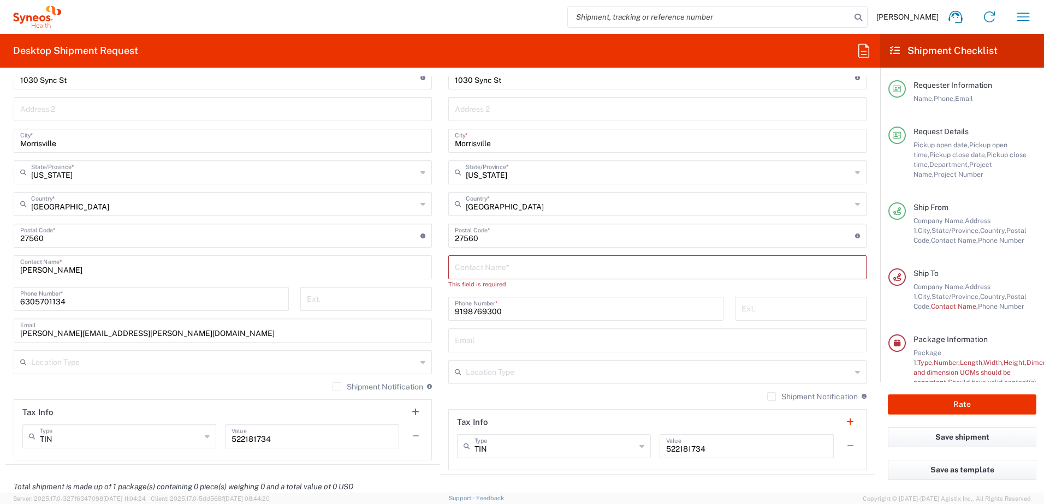
scroll to position [601, 0]
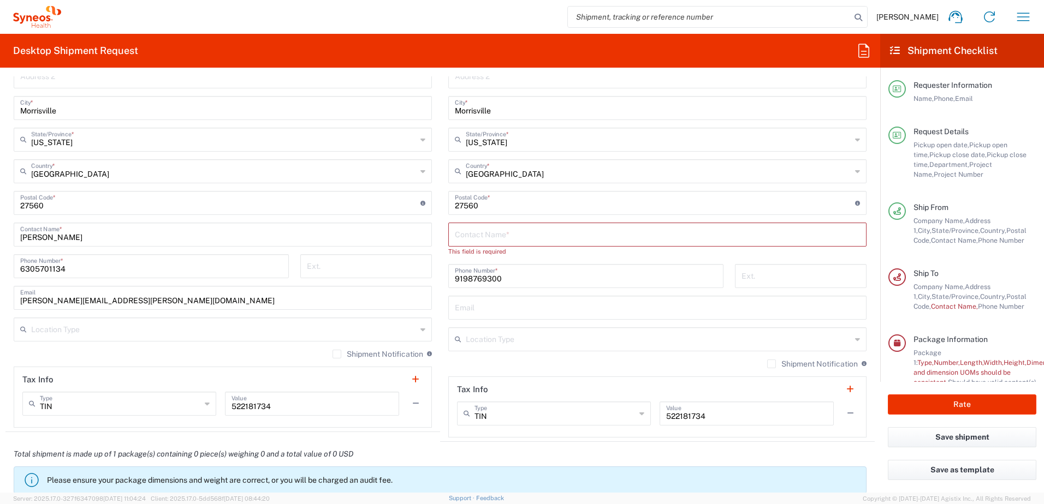
click at [332, 358] on label "Shipment Notification" at bounding box center [377, 354] width 91 height 9
click at [337, 354] on input "Shipment Notification" at bounding box center [337, 354] width 0 height 0
click at [767, 364] on label "Shipment Notification" at bounding box center [812, 364] width 91 height 9
click at [771, 364] on input "Shipment Notification" at bounding box center [771, 364] width 0 height 0
click at [224, 331] on input "text" at bounding box center [223, 328] width 385 height 19
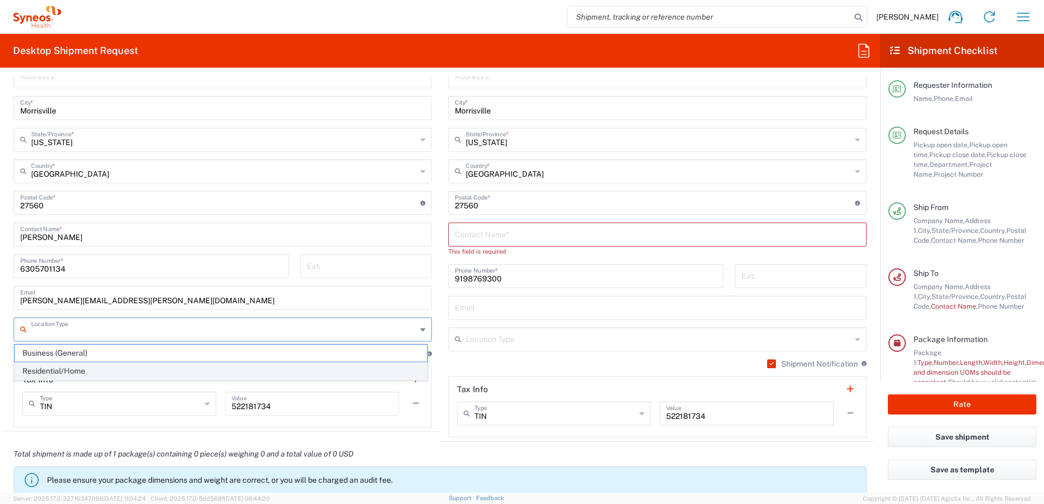
click at [167, 371] on span "Residential/Home" at bounding box center [221, 371] width 412 height 17
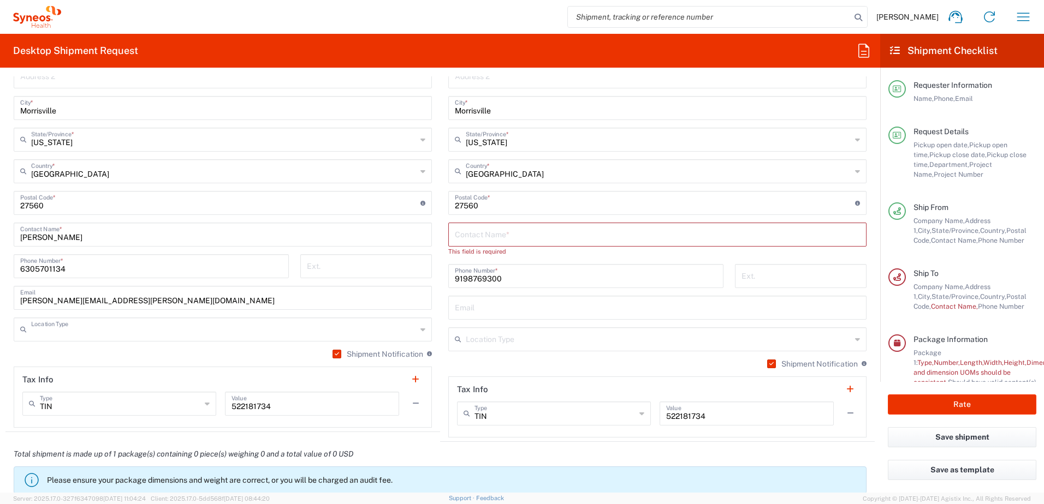
type input "Residential/Home"
click at [725, 343] on input "text" at bounding box center [658, 338] width 385 height 19
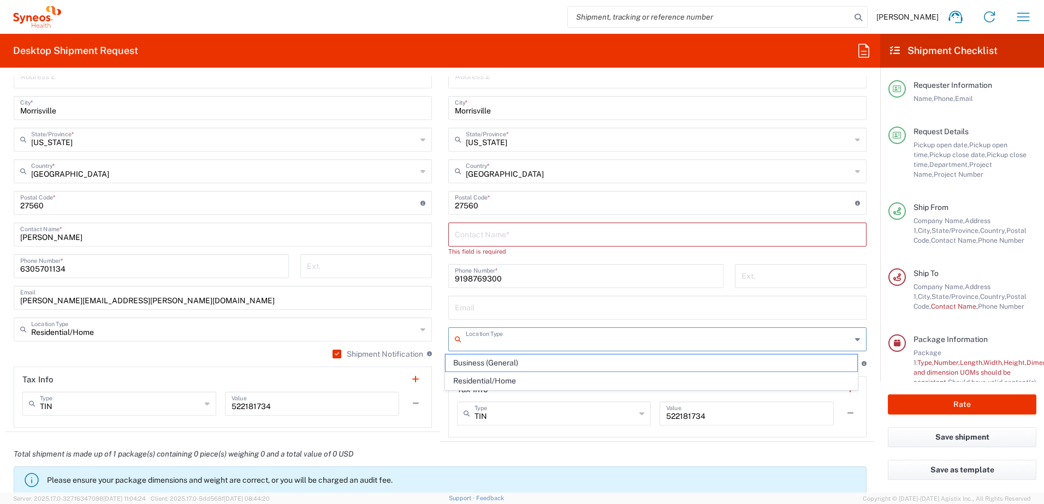
click at [625, 364] on span "Business (General)" at bounding box center [652, 363] width 412 height 17
type input "Business (General)"
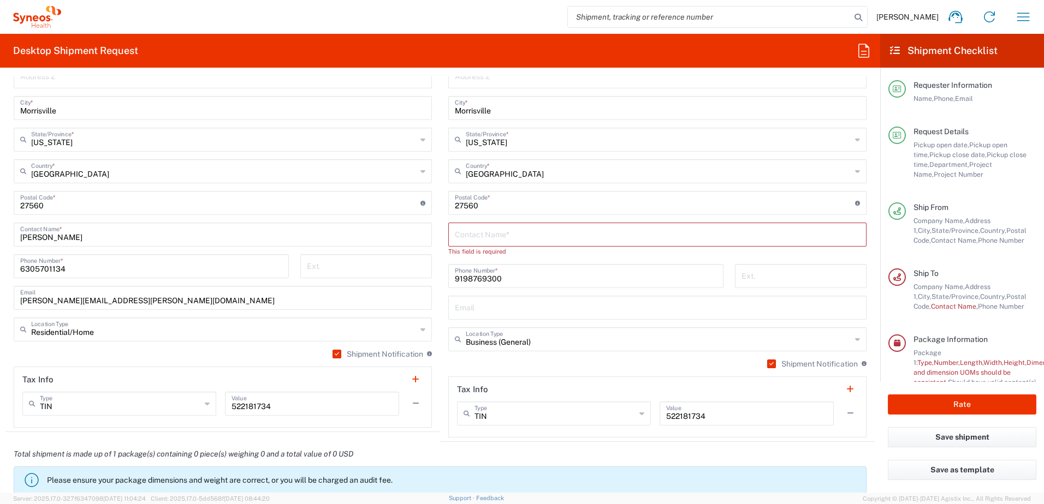
click at [579, 369] on div "Shipment Notification If checked, a shipment notification email will be sent to…" at bounding box center [657, 367] width 418 height 17
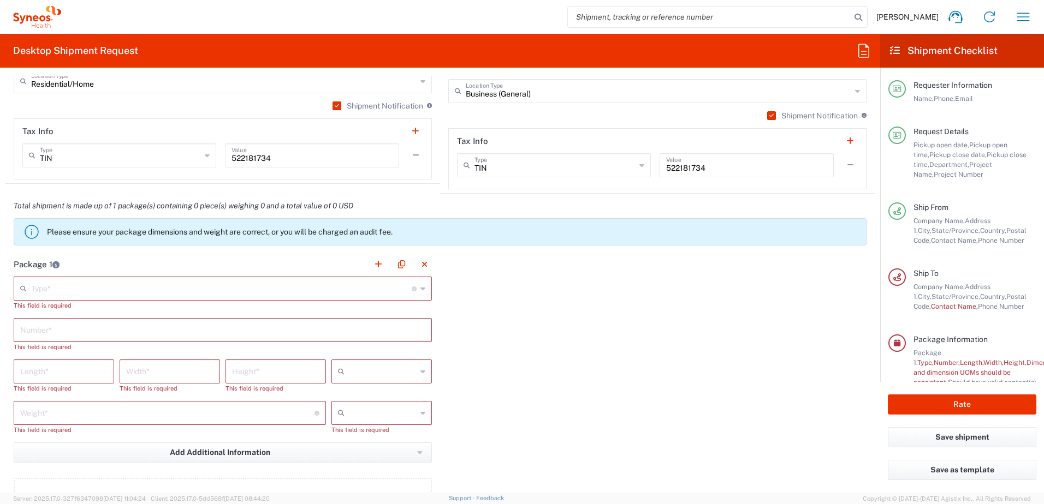
scroll to position [874, 0]
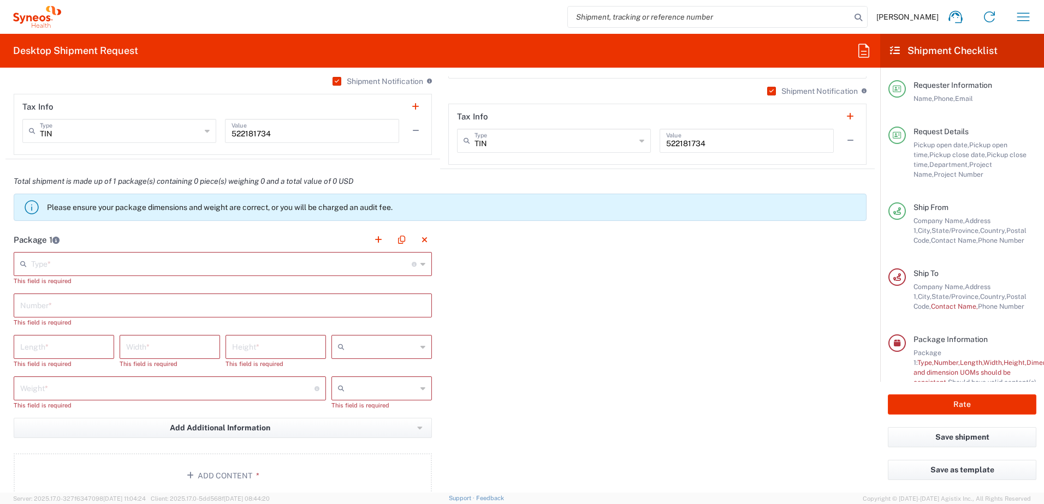
click at [125, 271] on input "text" at bounding box center [221, 263] width 381 height 19
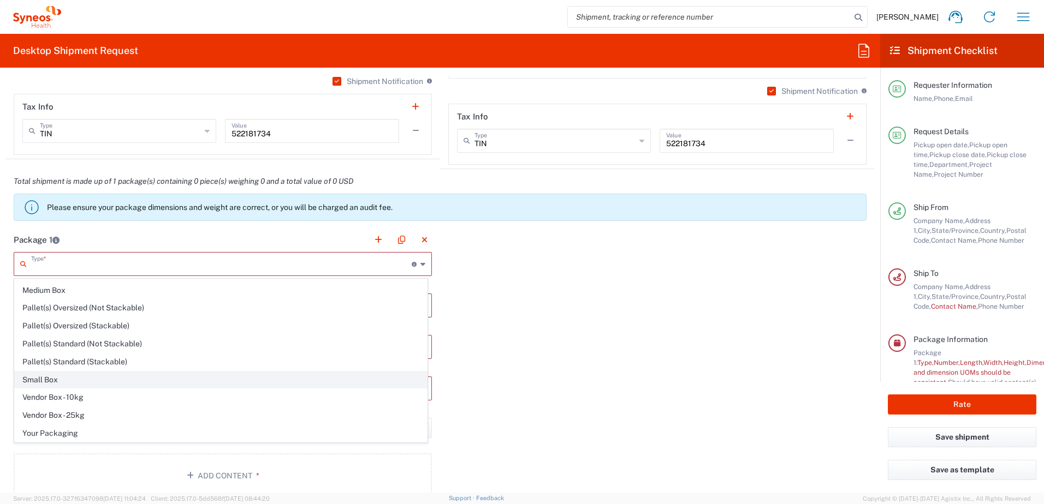
scroll to position [0, 0]
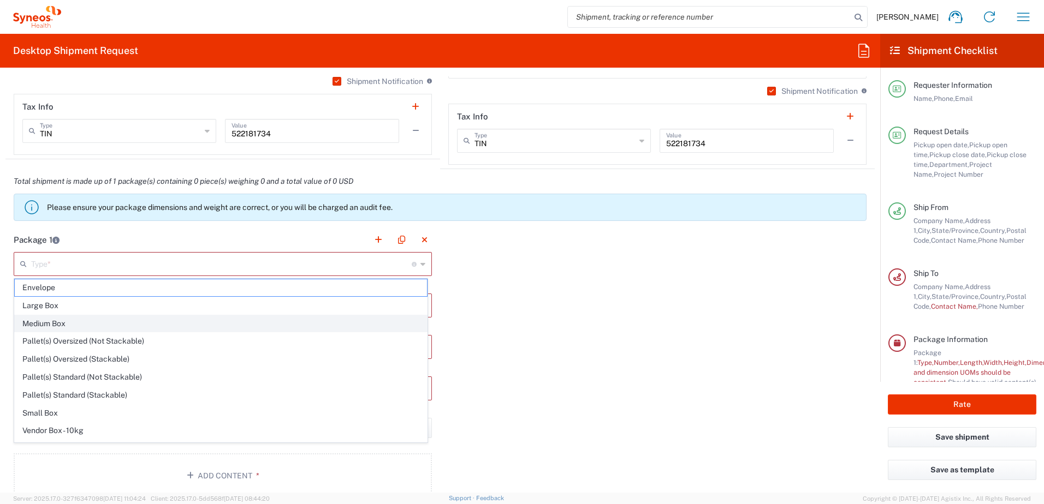
click at [83, 326] on span "Medium Box" at bounding box center [221, 324] width 412 height 17
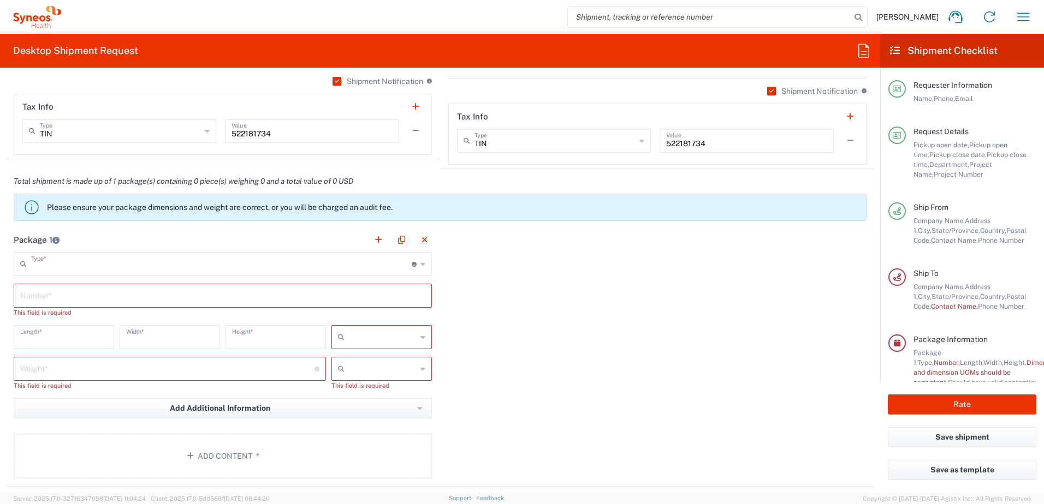
type input "Medium Box"
type input "13"
type input "11.5"
type input "2.5"
type input "in"
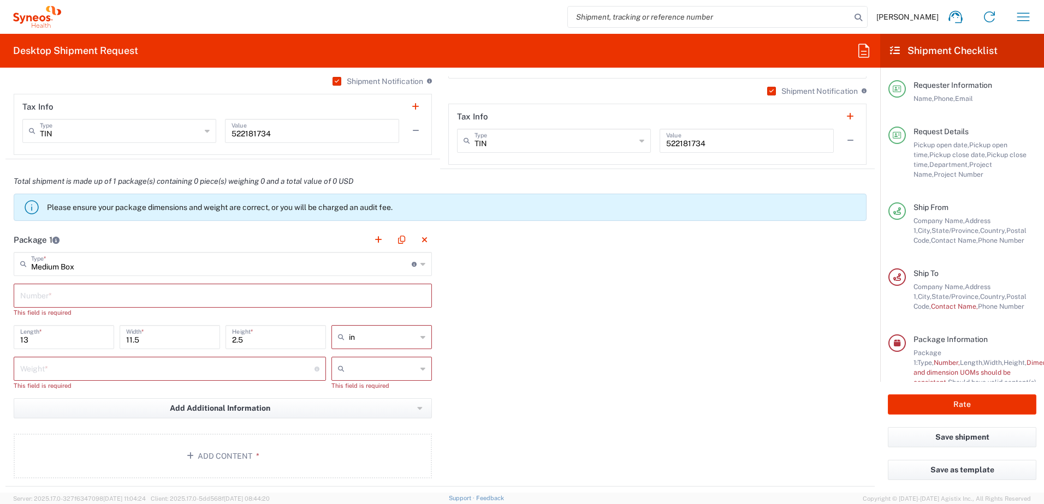
click at [121, 264] on input "Medium Box" at bounding box center [221, 263] width 381 height 19
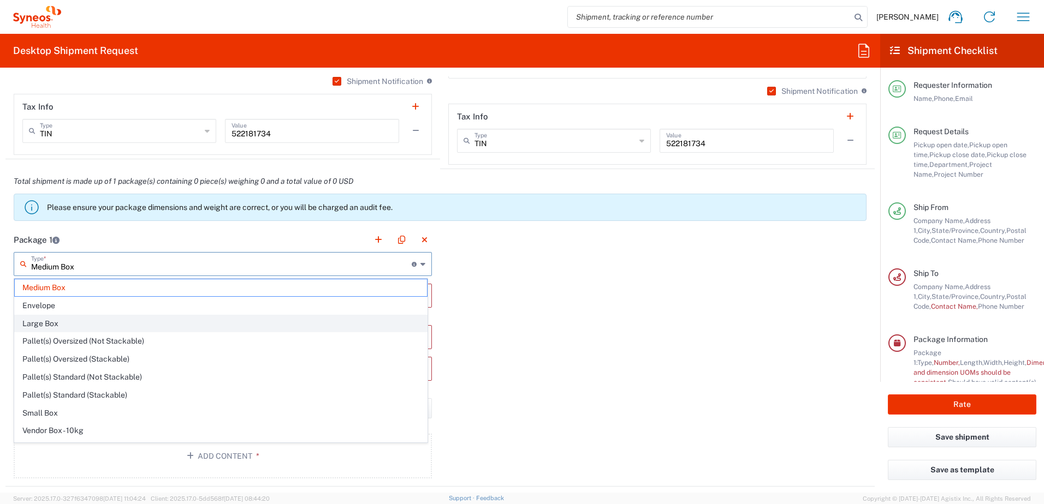
click at [112, 323] on span "Large Box" at bounding box center [221, 324] width 412 height 17
type input "Large Box"
type input "17.5"
type input "12.5"
type input "3"
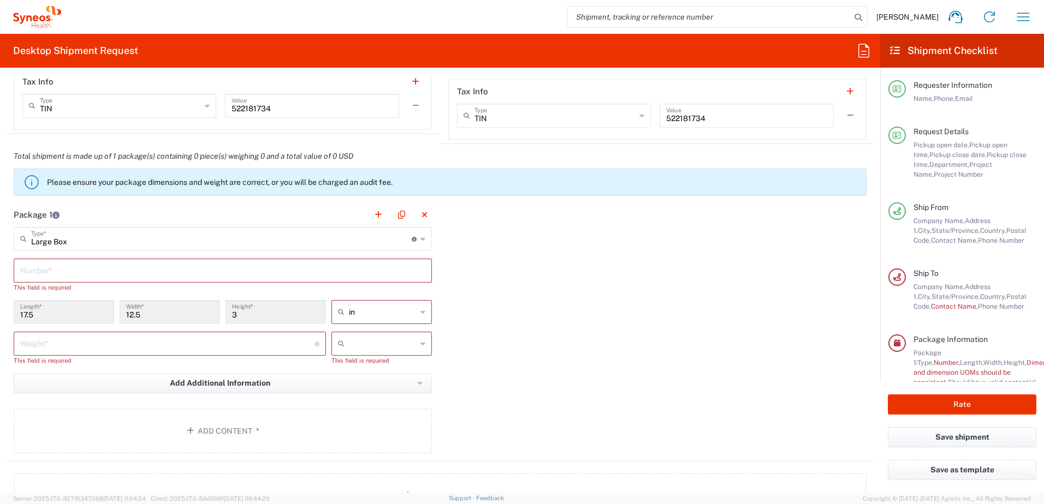
scroll to position [916, 0]
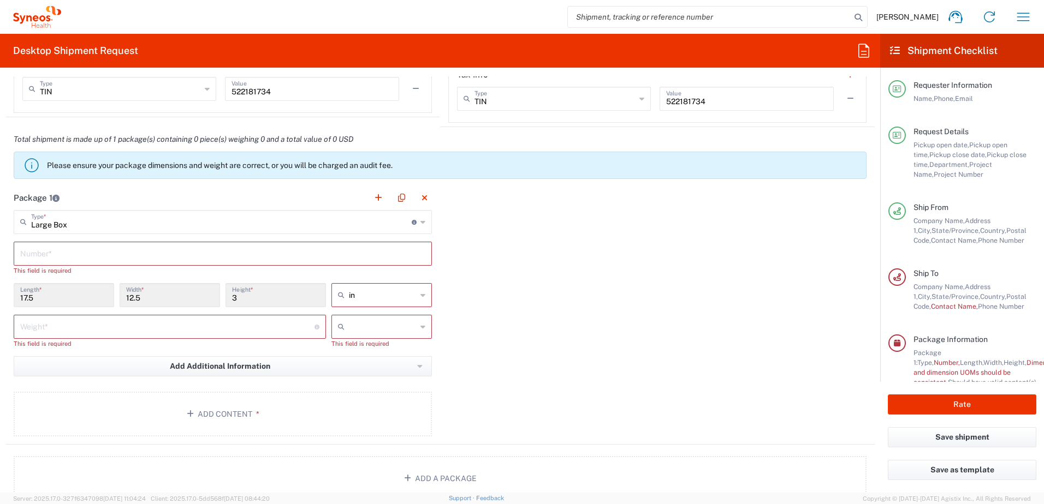
drag, startPoint x: 563, startPoint y: 283, endPoint x: 518, endPoint y: 293, distance: 46.5
click at [563, 283] on div "Package 1 Large Box Type * Material used to package goods Medium Box Envelope L…" at bounding box center [439, 315] width 869 height 259
click at [939, 440] on button "Save shipment" at bounding box center [962, 437] width 149 height 20
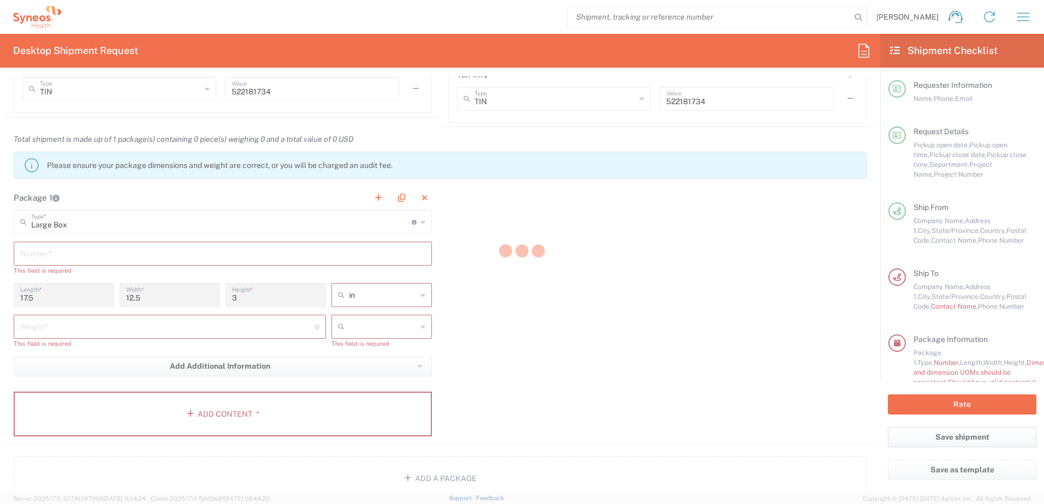
type input "8110 DEPARTMENTAL EXPENSE"
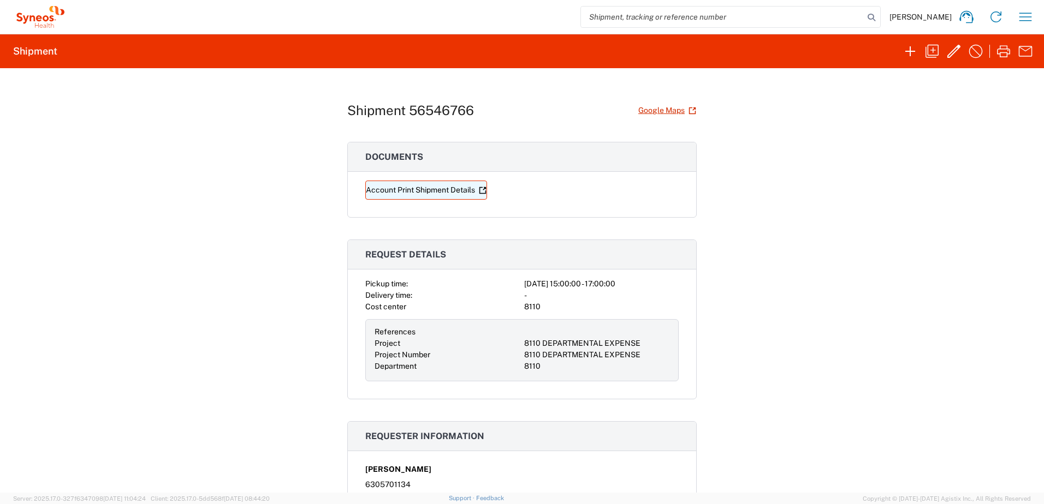
click at [430, 190] on link "Account Print Shipment Details" at bounding box center [426, 190] width 122 height 19
click at [948, 55] on icon "button" at bounding box center [953, 51] width 13 height 13
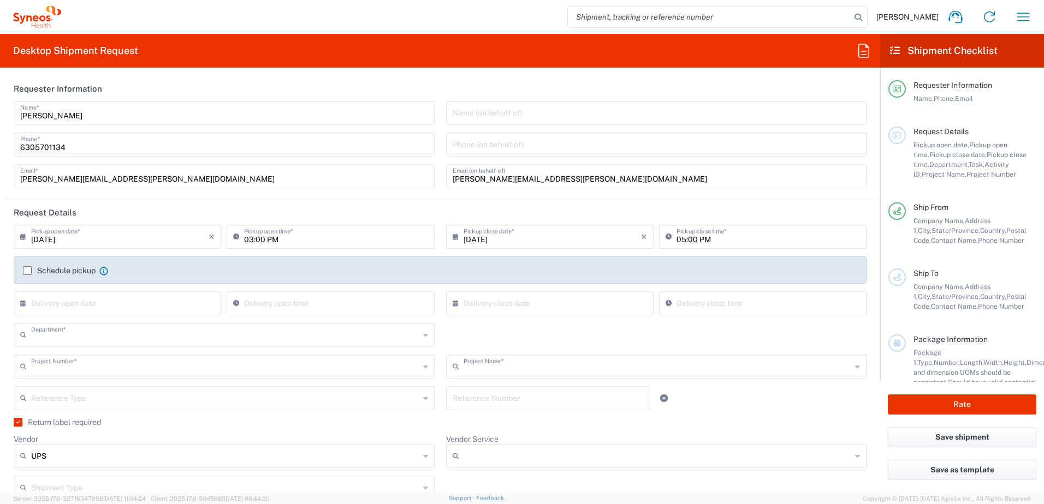
type input "8110"
type input "8110 DEPARTMENTAL EXPENSE"
type input "Ground"
type input "[US_STATE]"
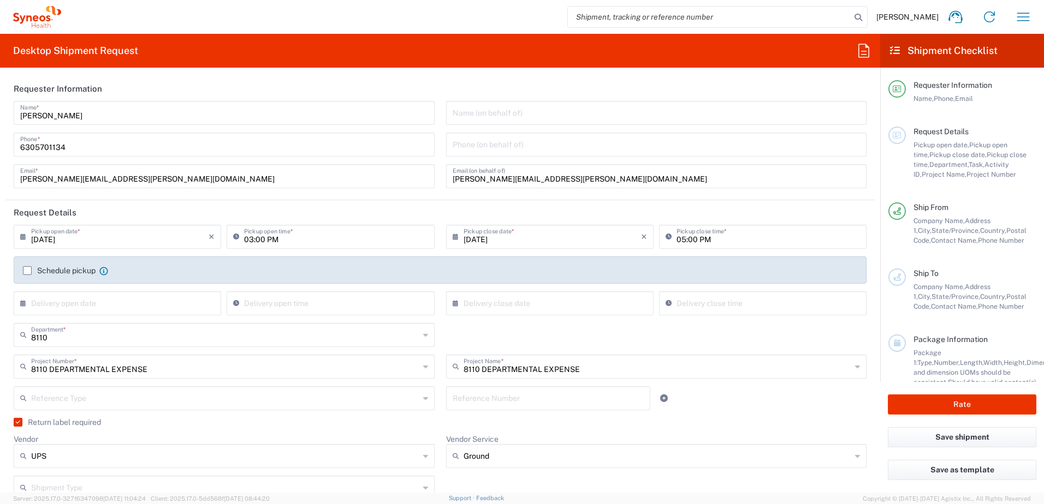
type input "[US_STATE]"
type input "Large Box"
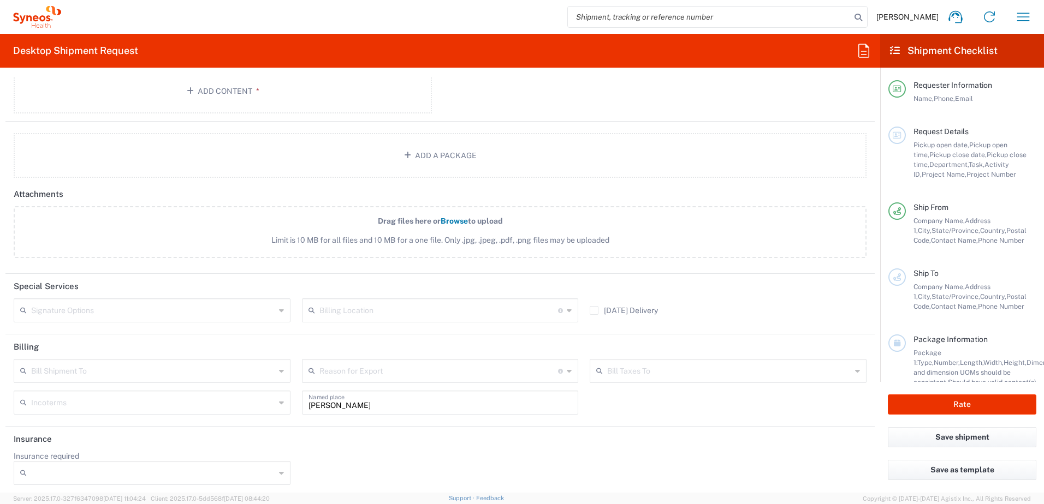
scroll to position [1214, 0]
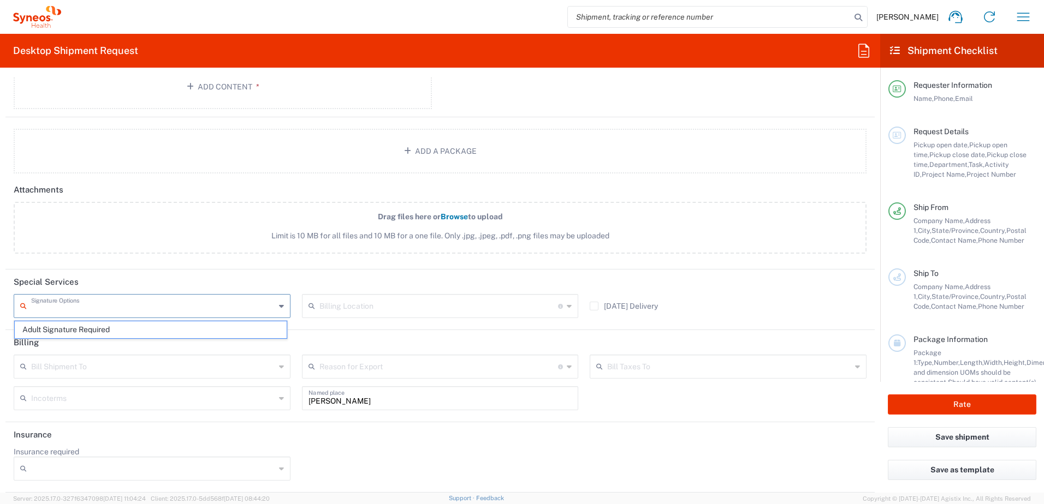
click at [265, 308] on input "text" at bounding box center [153, 305] width 244 height 19
click at [277, 277] on header "Special Services" at bounding box center [439, 282] width 869 height 25
click at [258, 365] on input "text" at bounding box center [153, 366] width 244 height 19
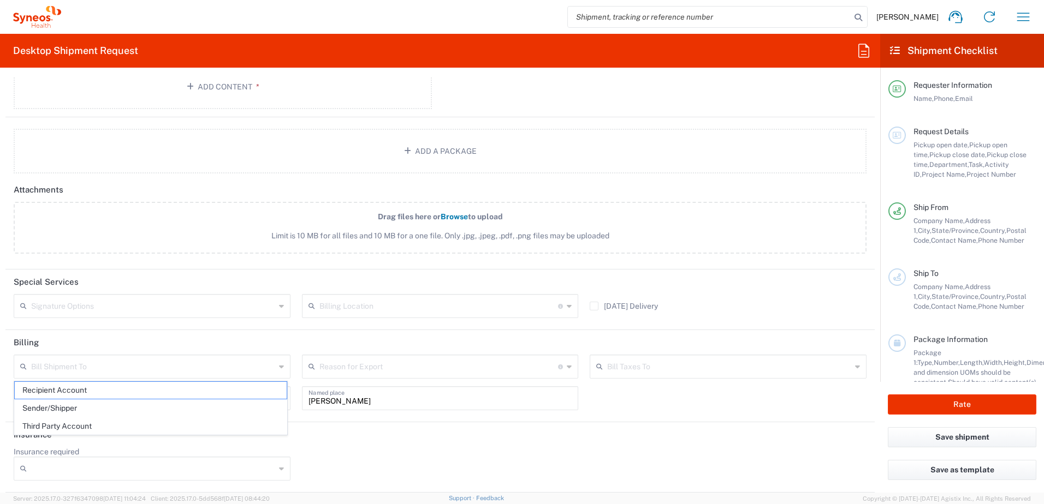
drag, startPoint x: 429, startPoint y: 459, endPoint x: 995, endPoint y: 357, distance: 575.7
click at [429, 458] on div "Insurance required No Yes" at bounding box center [440, 467] width 864 height 41
click at [174, 361] on input "text" at bounding box center [153, 366] width 244 height 19
click at [126, 393] on span "Recipient Account" at bounding box center [151, 390] width 272 height 17
type input "Recipient Account"
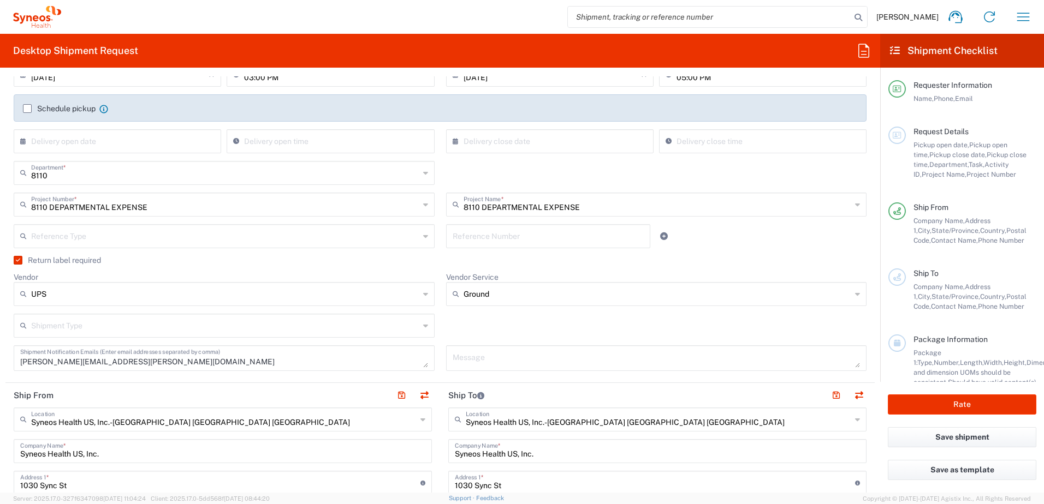
scroll to position [164, 0]
drag, startPoint x: 17, startPoint y: 254, endPoint x: 41, endPoint y: 265, distance: 25.9
click at [17, 254] on div "Reference Type Account Type Activity ID Airline Appointment Number ASN Batch Re…" at bounding box center [224, 239] width 432 height 32
click at [19, 258] on label "Return label required" at bounding box center [57, 258] width 87 height 9
click at [16, 259] on input "Return label required" at bounding box center [16, 259] width 0 height 0
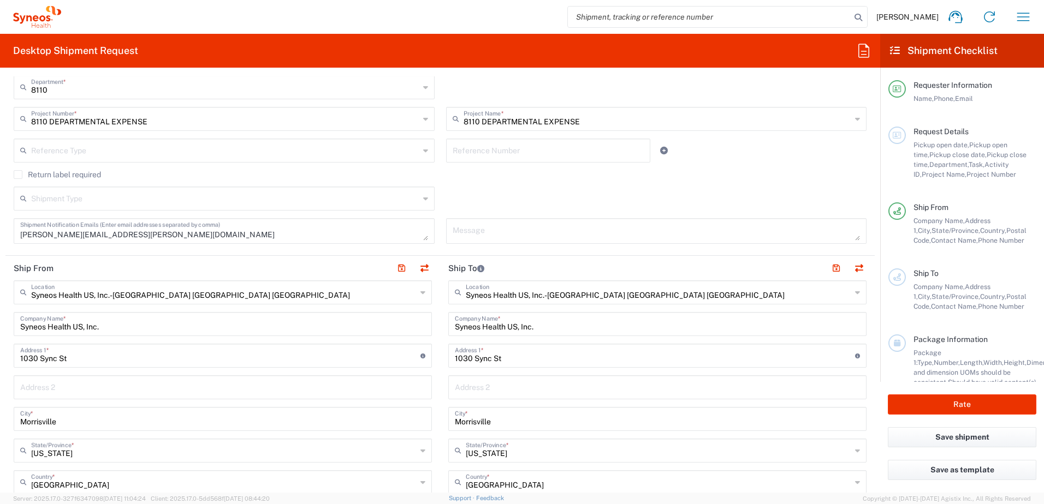
scroll to position [273, 0]
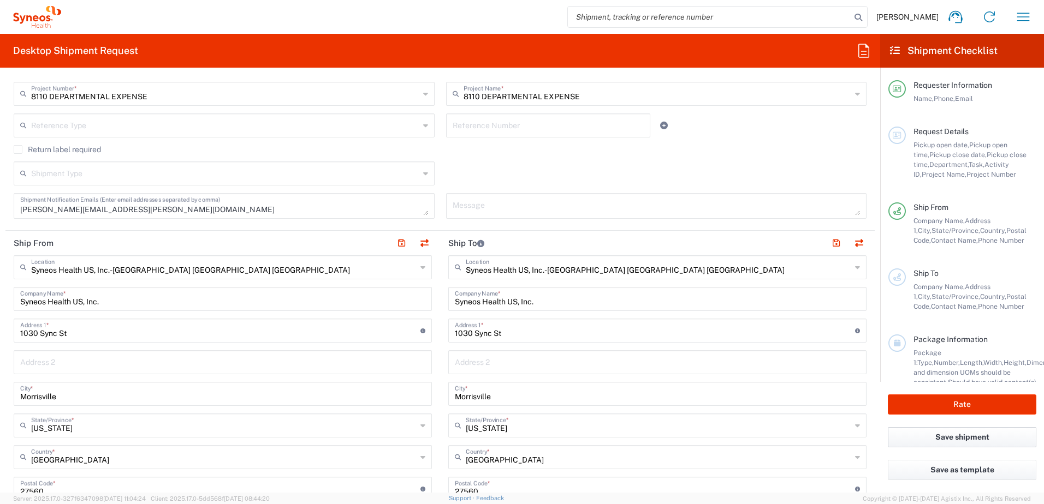
click at [973, 438] on button "Save shipment" at bounding box center [962, 437] width 149 height 20
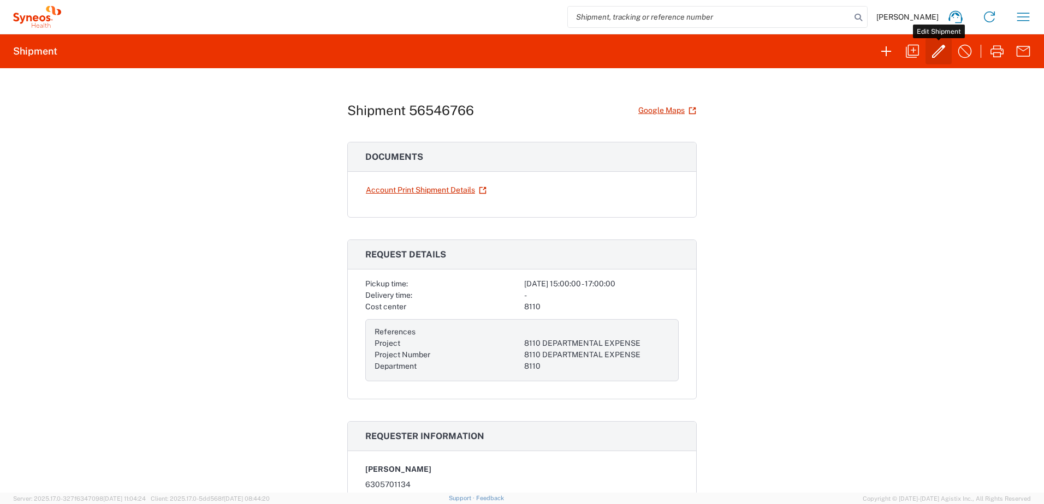
click at [946, 55] on icon "button" at bounding box center [938, 51] width 17 height 17
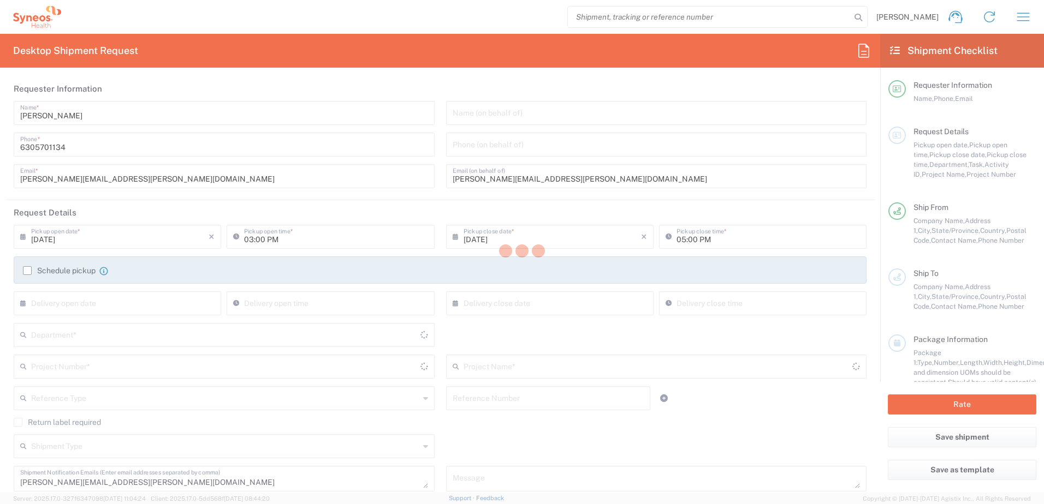
type input "8110"
type input "8110 DEPARTMENTAL EXPENSE"
type input "[US_STATE]"
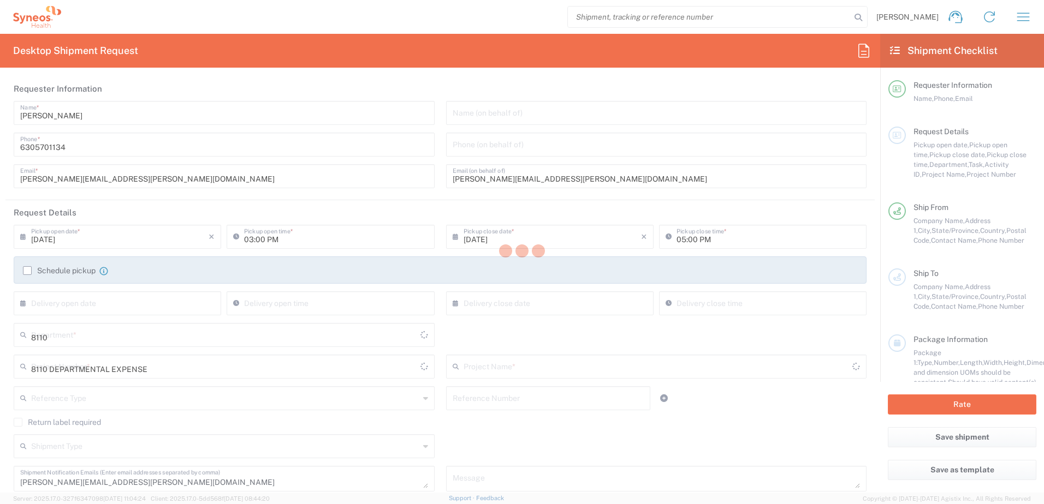
type input "Large Box"
type input "[US_STATE]"
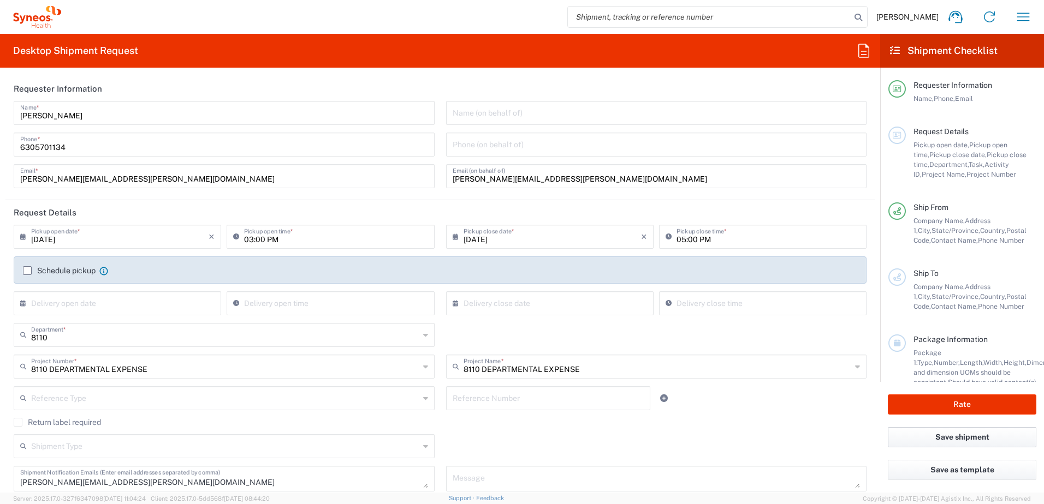
drag, startPoint x: 943, startPoint y: 438, endPoint x: 937, endPoint y: 438, distance: 6.0
click at [943, 438] on button "Save shipment" at bounding box center [962, 437] width 149 height 20
